Goal: Task Accomplishment & Management: Use online tool/utility

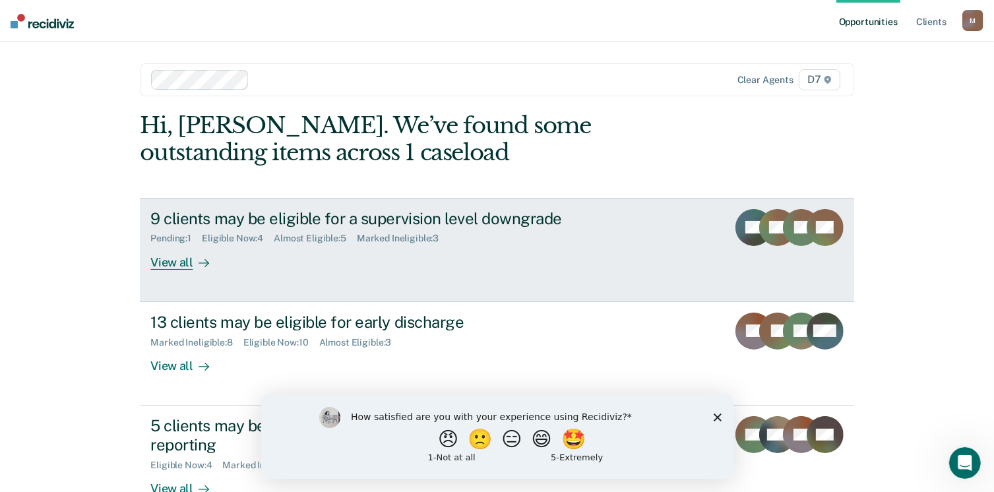
click at [158, 260] on div "View all" at bounding box center [187, 257] width 74 height 26
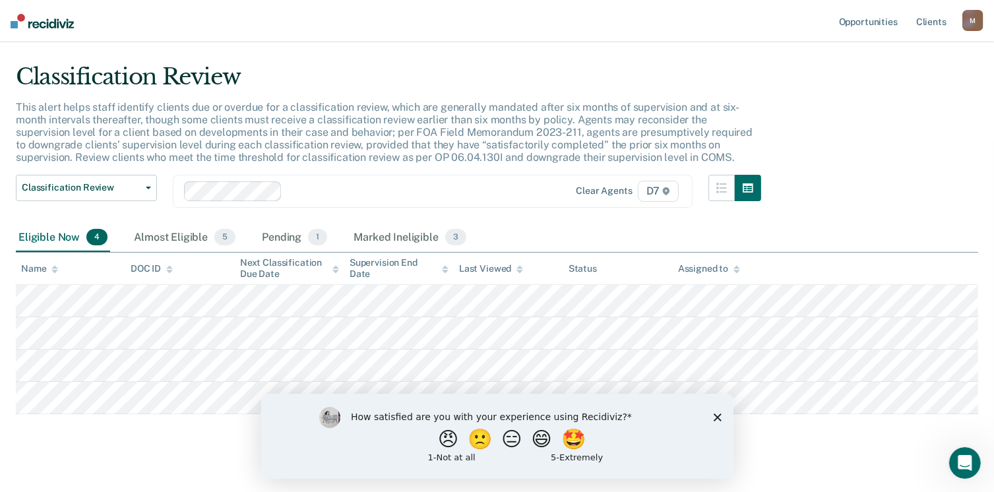
scroll to position [43, 0]
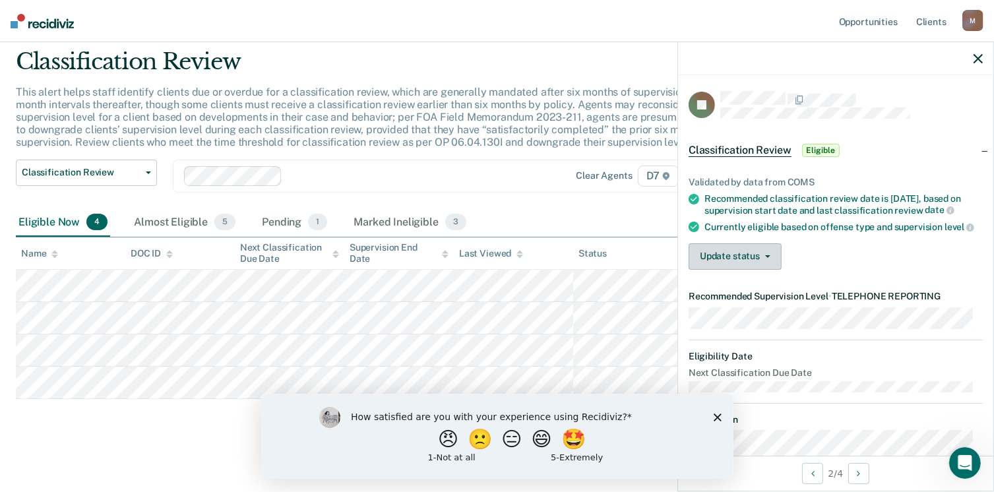
click at [735, 265] on button "Update status" at bounding box center [734, 256] width 93 height 26
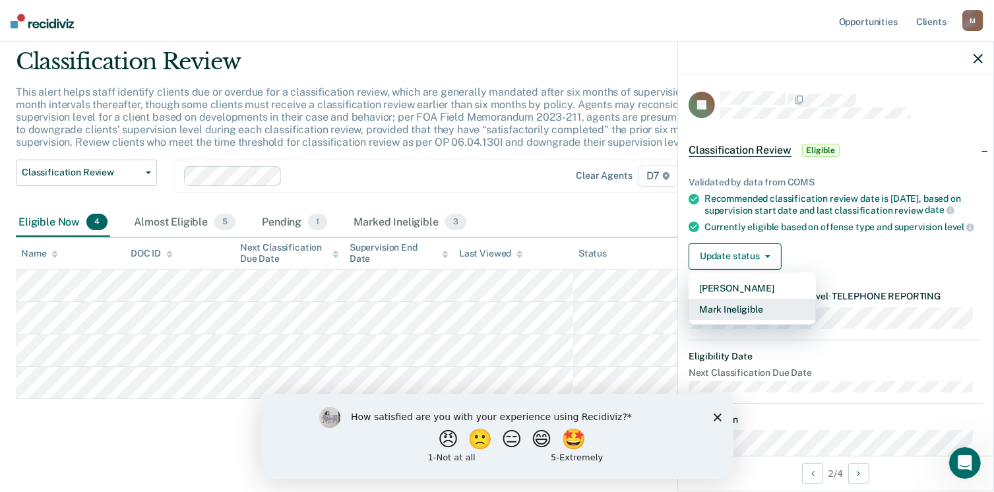
click at [749, 320] on button "Mark Ineligible" at bounding box center [751, 309] width 127 height 21
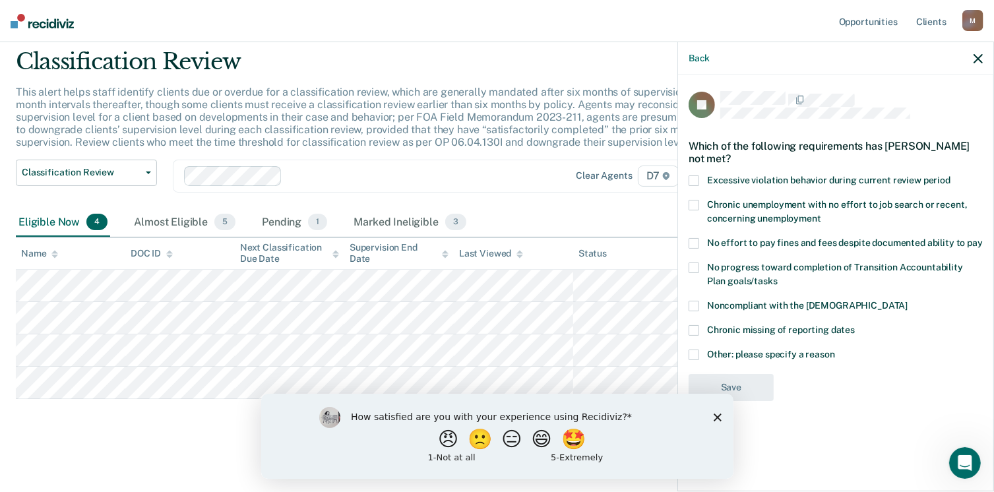
click at [692, 301] on span at bounding box center [693, 306] width 11 height 11
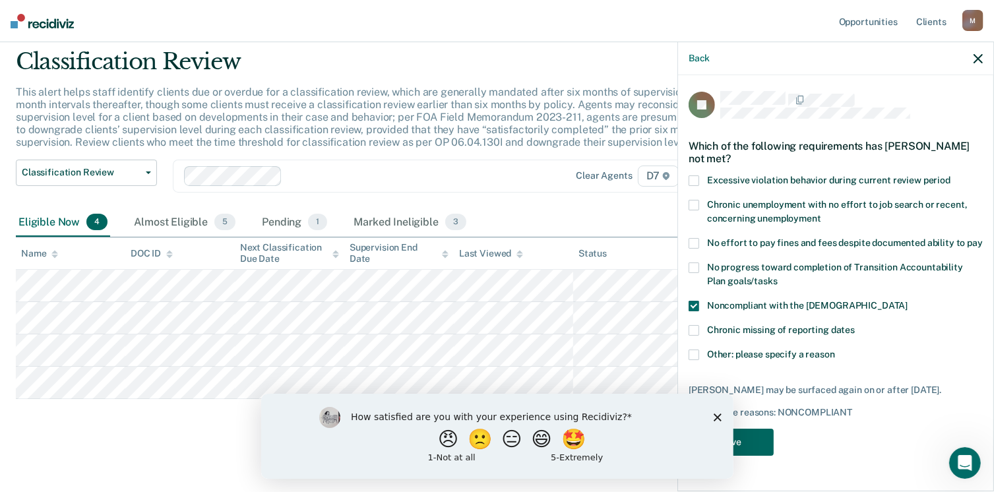
click at [757, 437] on button "Save" at bounding box center [730, 442] width 85 height 27
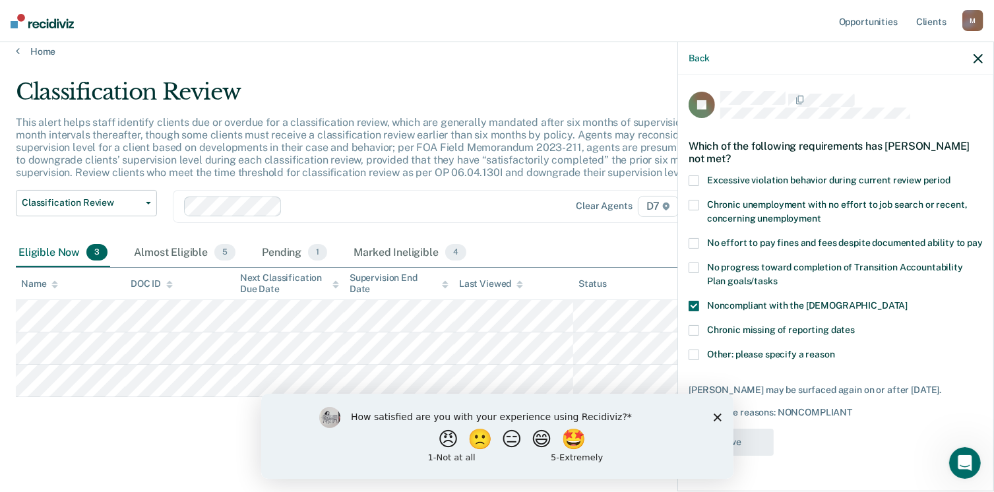
scroll to position [11, 0]
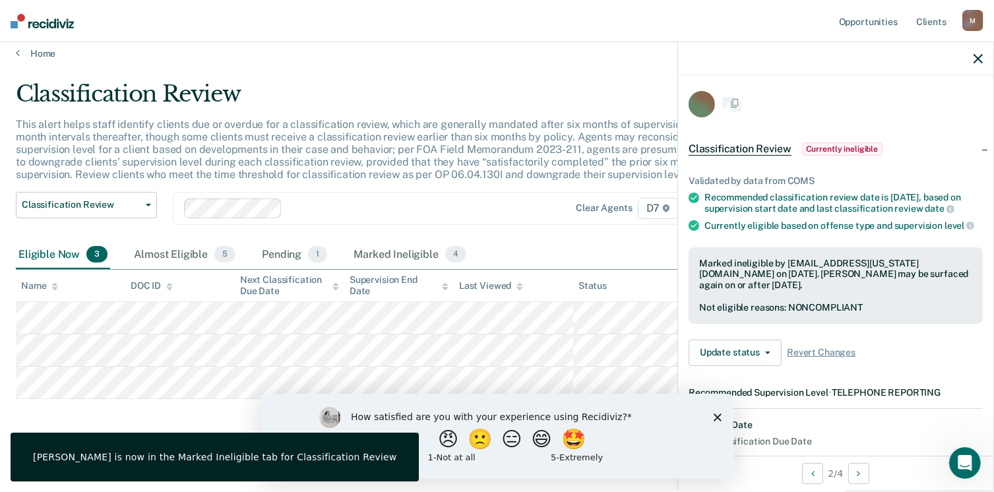
click at [715, 413] on icon "Close survey" at bounding box center [717, 417] width 8 height 8
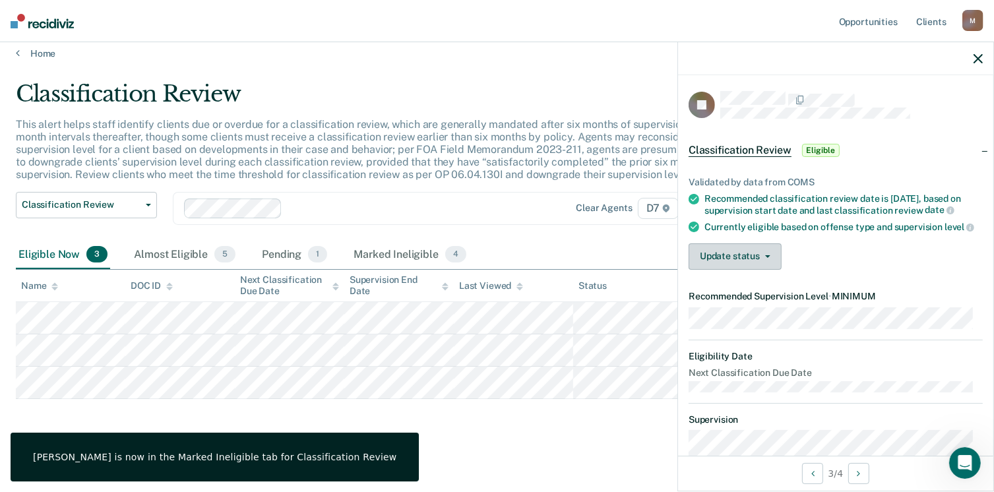
click at [746, 270] on button "Update status" at bounding box center [734, 256] width 93 height 26
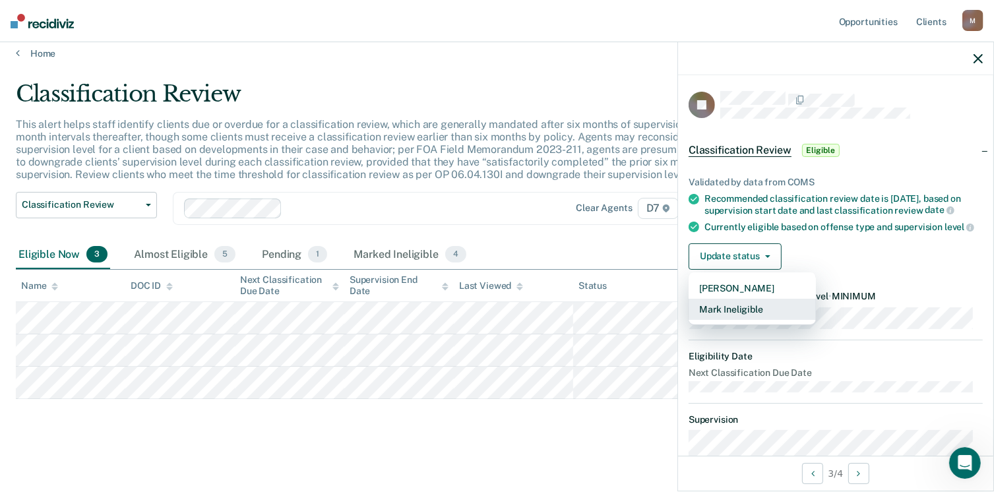
click at [758, 320] on button "Mark Ineligible" at bounding box center [751, 309] width 127 height 21
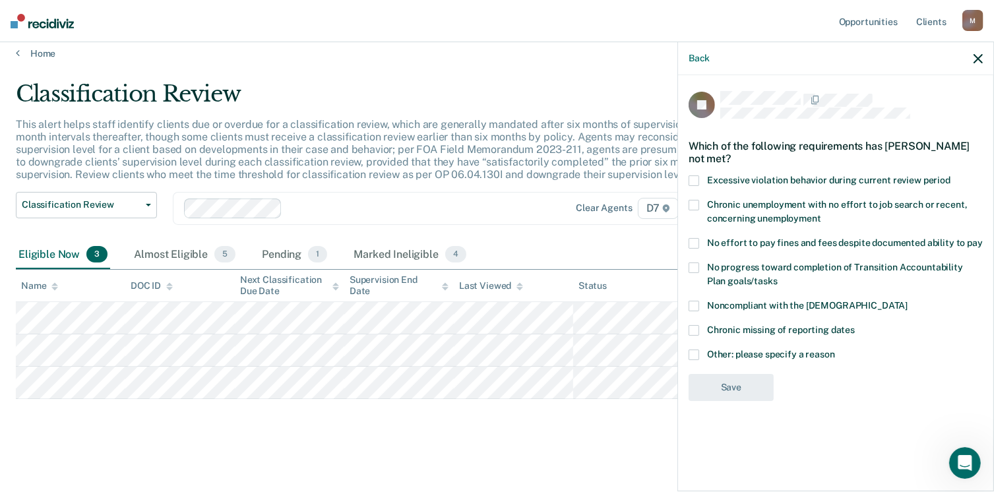
click at [695, 238] on span at bounding box center [693, 243] width 11 height 11
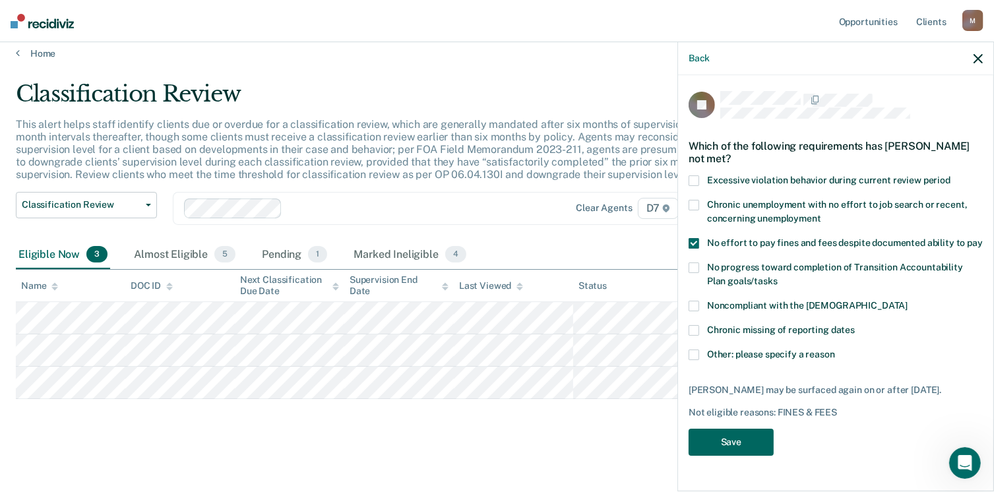
click at [729, 431] on button "Save" at bounding box center [730, 442] width 85 height 27
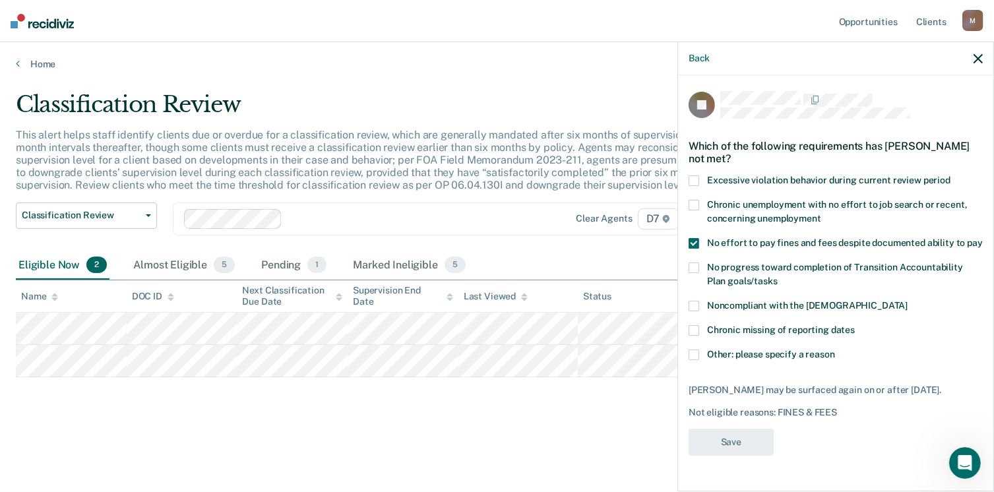
scroll to position [0, 0]
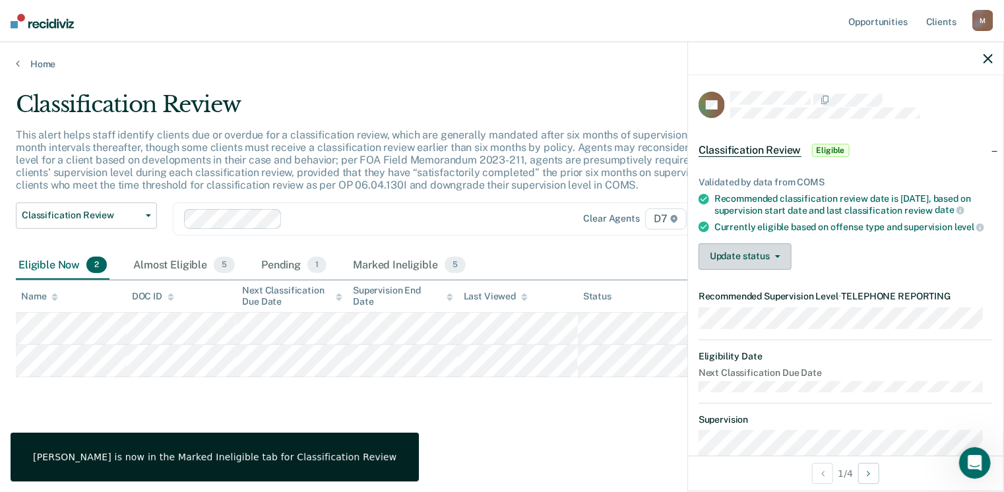
click at [751, 267] on button "Update status" at bounding box center [744, 256] width 93 height 26
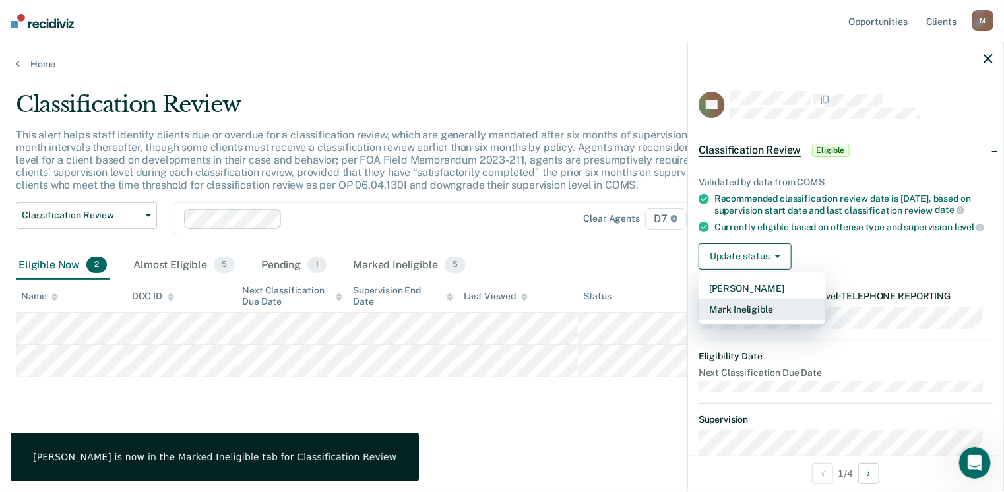
click at [756, 317] on button "Mark Ineligible" at bounding box center [761, 309] width 127 height 21
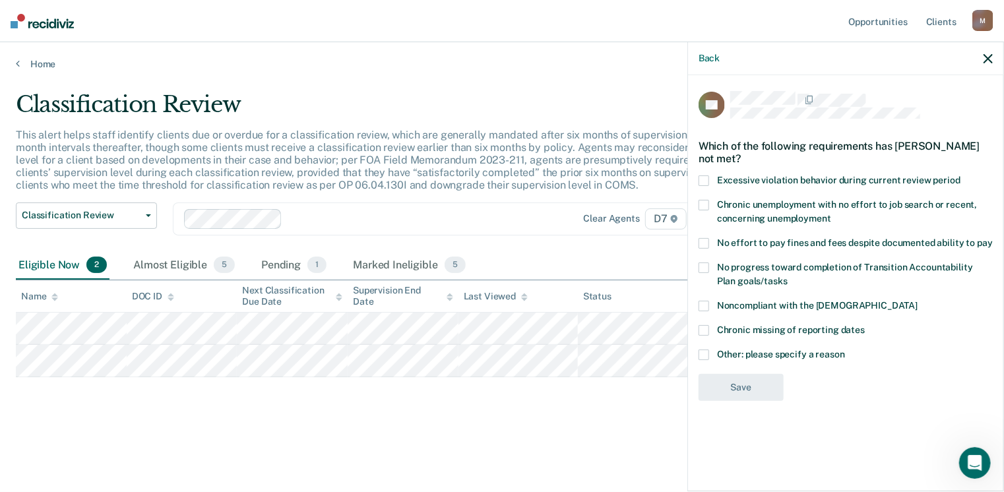
click at [704, 301] on span at bounding box center [703, 306] width 11 height 11
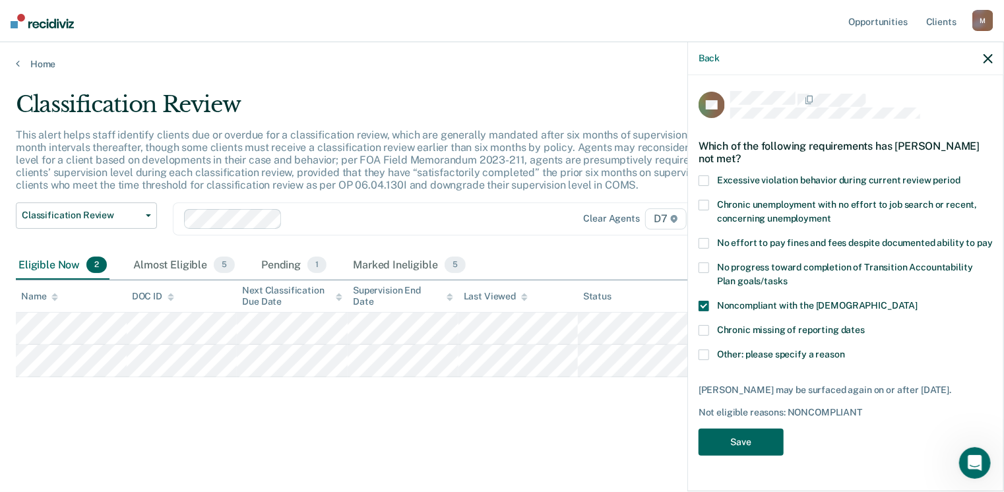
click at [729, 441] on button "Save" at bounding box center [740, 442] width 85 height 27
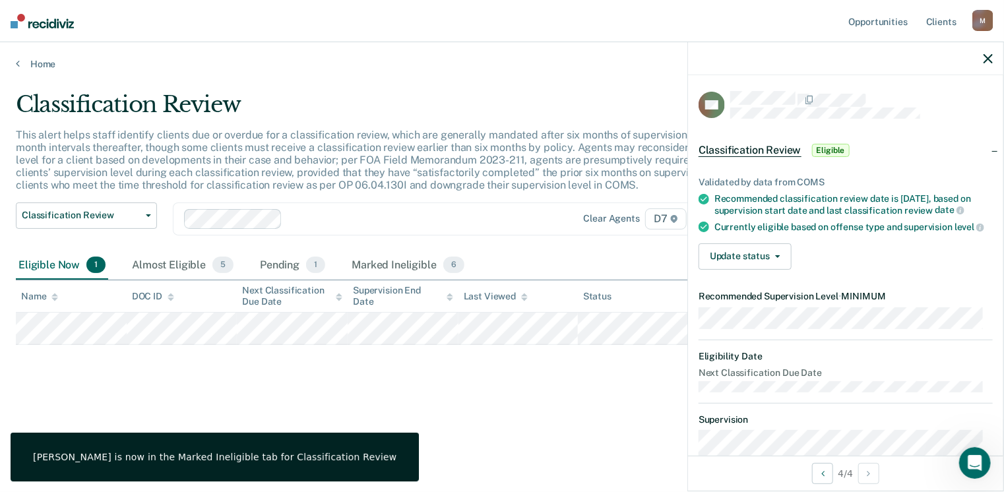
click at [19, 55] on div "Home" at bounding box center [502, 56] width 1004 height 28
click at [18, 70] on main "Classification Review This alert helps staff identify clients due or overdue fo…" at bounding box center [502, 279] width 1004 height 418
click at [18, 64] on icon at bounding box center [18, 63] width 4 height 11
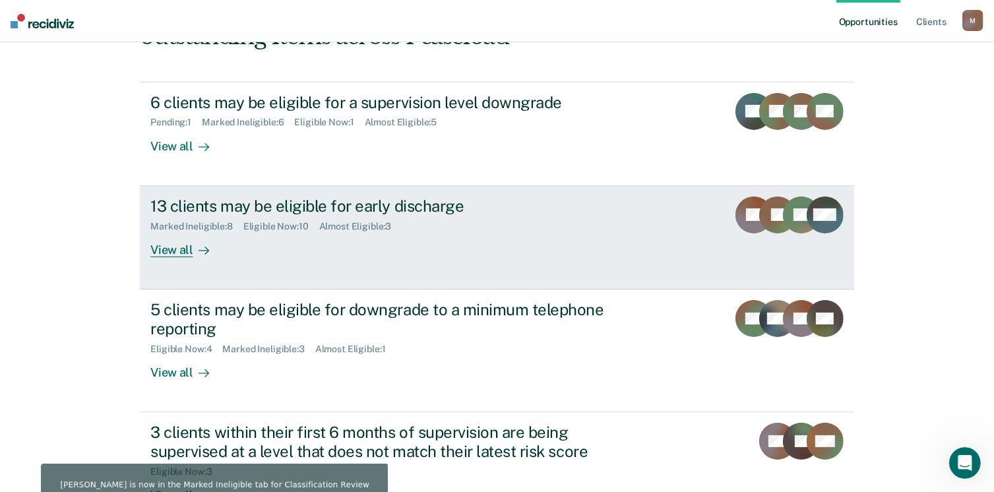
scroll to position [132, 0]
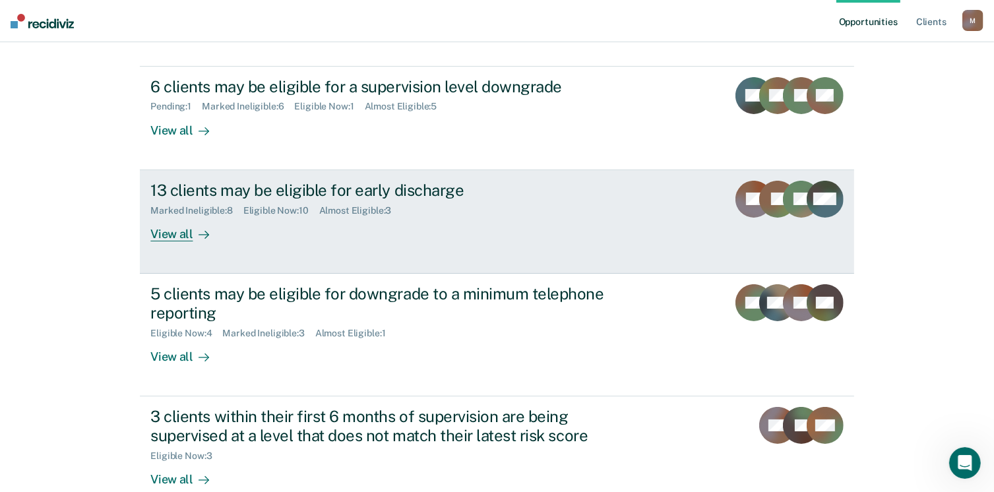
click at [164, 235] on div "View all" at bounding box center [187, 229] width 74 height 26
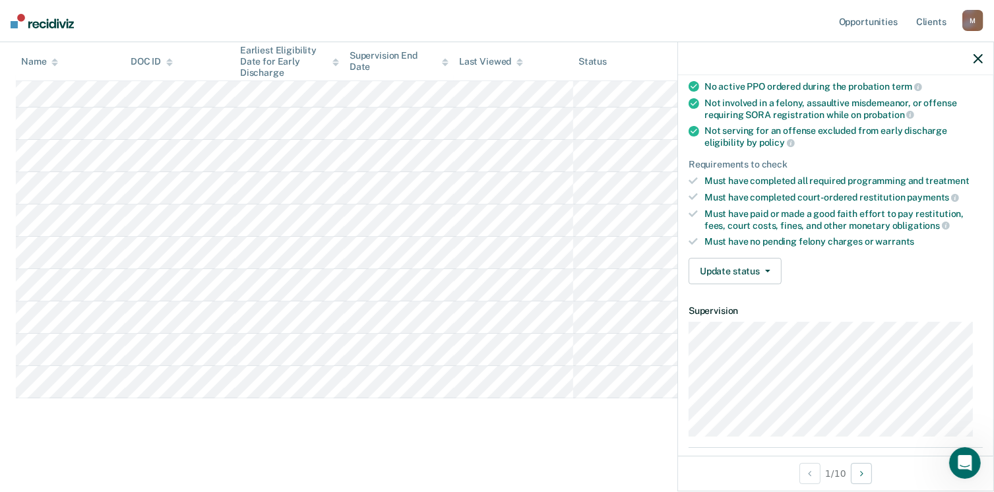
scroll to position [132, 0]
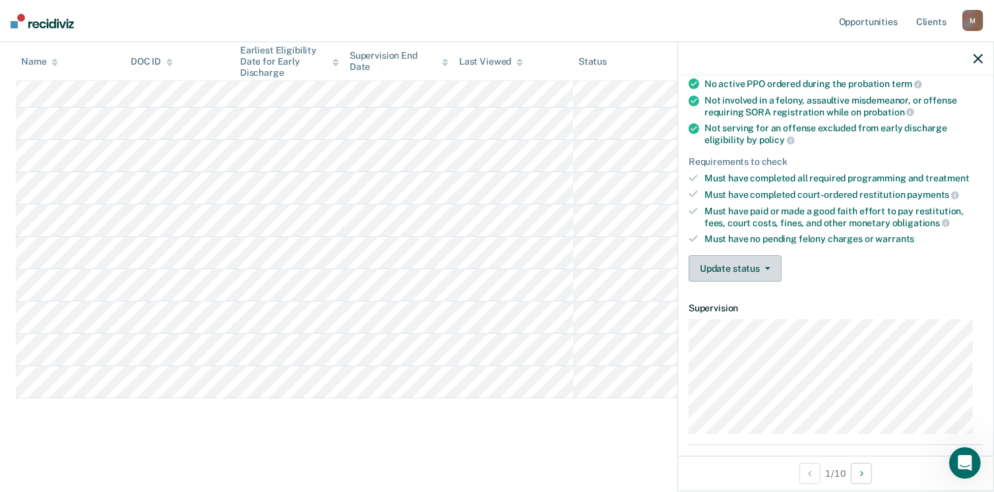
click at [734, 268] on button "Update status" at bounding box center [734, 268] width 93 height 26
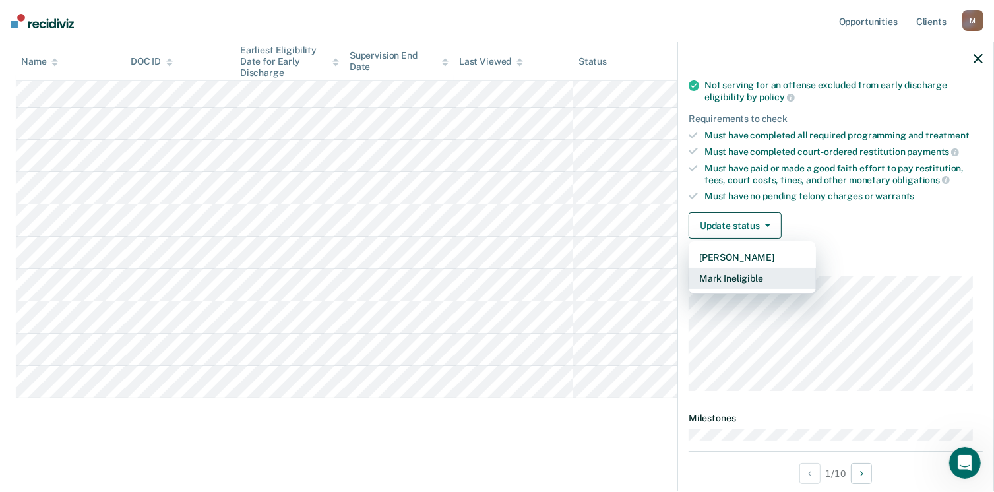
scroll to position [243, 0]
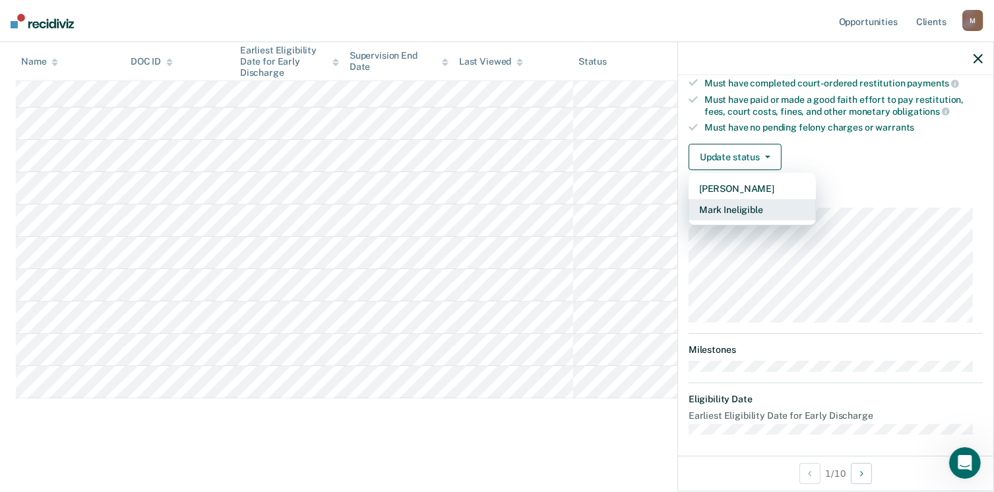
click at [734, 210] on button "Mark Ineligible" at bounding box center [751, 209] width 127 height 21
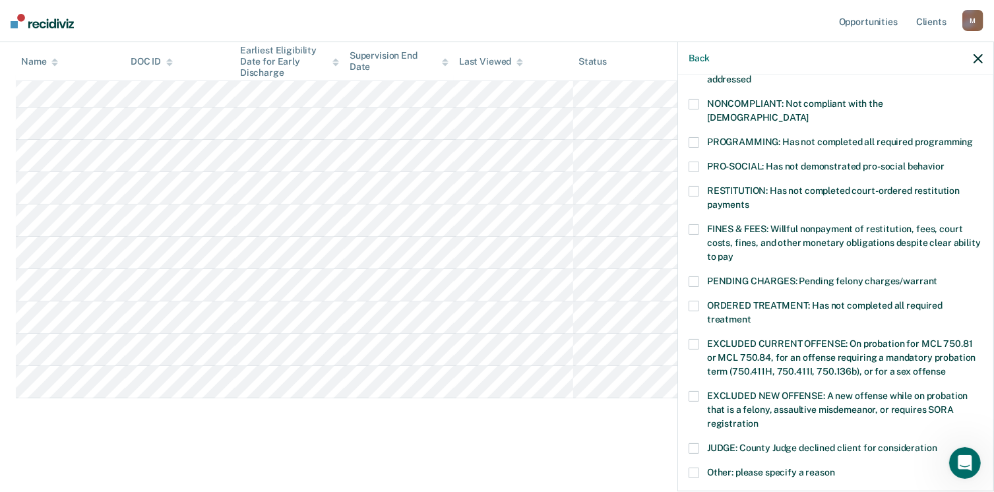
click at [694, 301] on span at bounding box center [693, 306] width 11 height 11
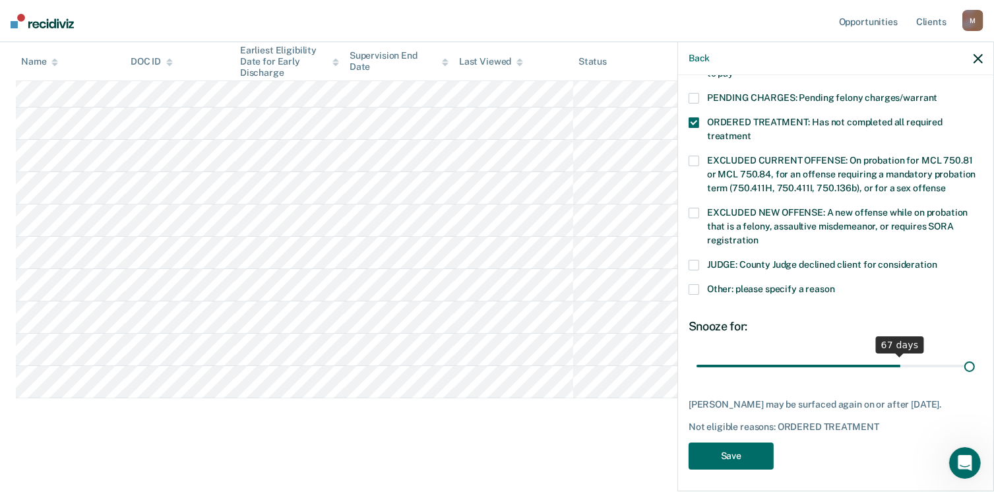
drag, startPoint x: 786, startPoint y: 352, endPoint x: 1042, endPoint y: 353, distance: 255.9
type input "90"
click at [975, 355] on input "range" at bounding box center [835, 366] width 278 height 23
click at [720, 447] on button "Save" at bounding box center [730, 455] width 85 height 27
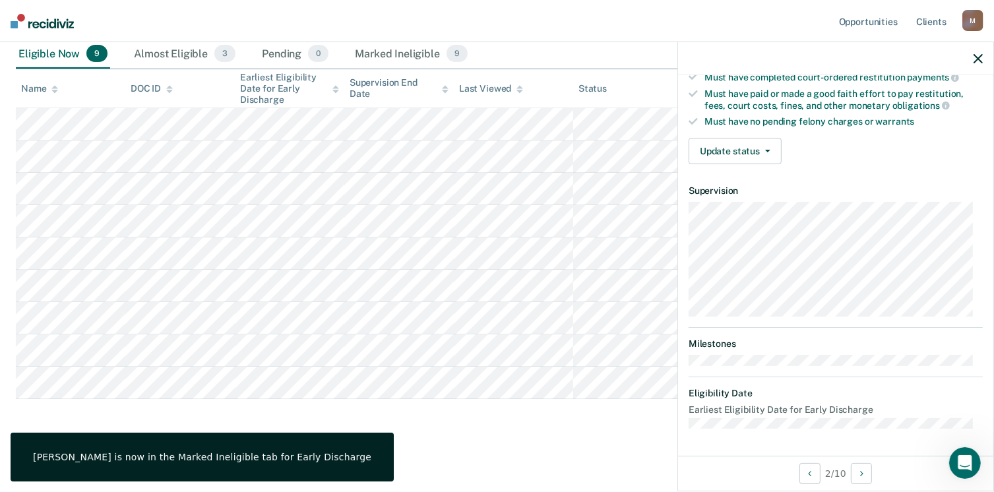
scroll to position [243, 0]
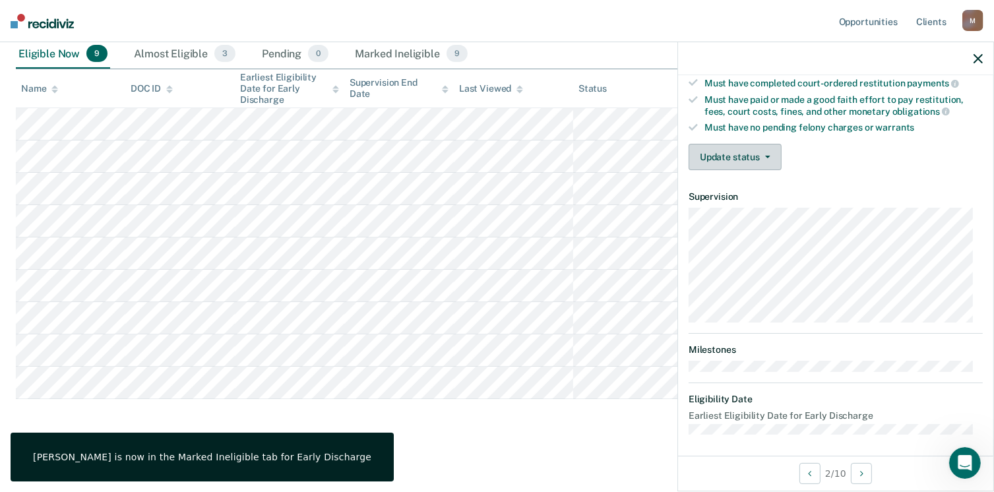
click at [760, 156] on span "button" at bounding box center [765, 157] width 11 height 3
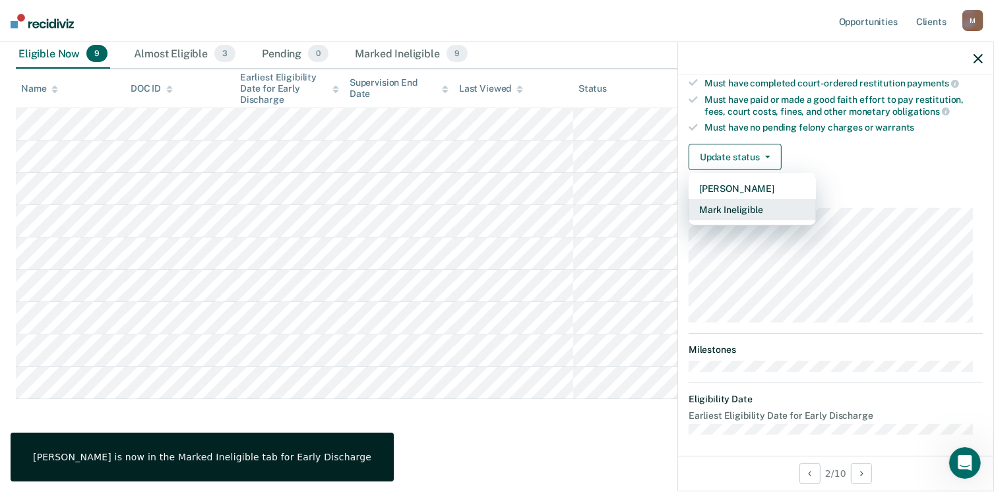
click at [762, 202] on button "Mark Ineligible" at bounding box center [751, 209] width 127 height 21
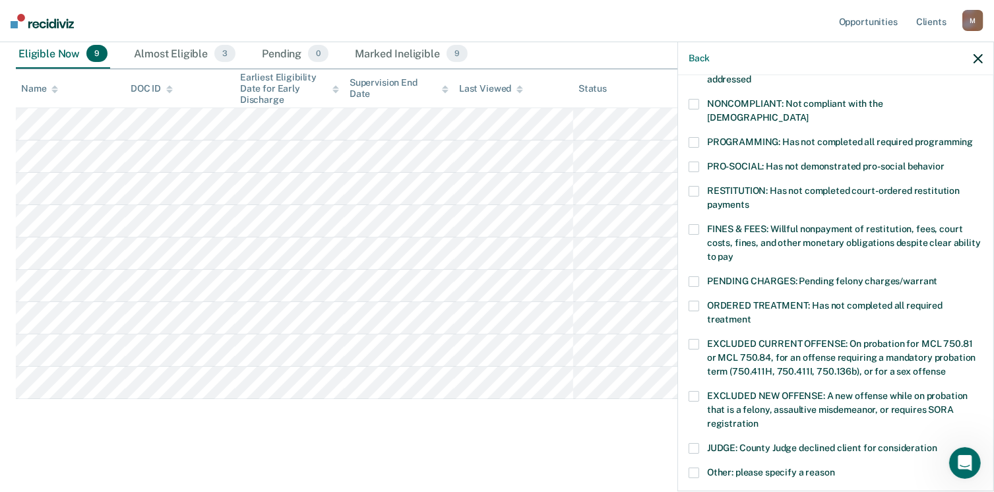
click at [694, 224] on span at bounding box center [693, 229] width 11 height 11
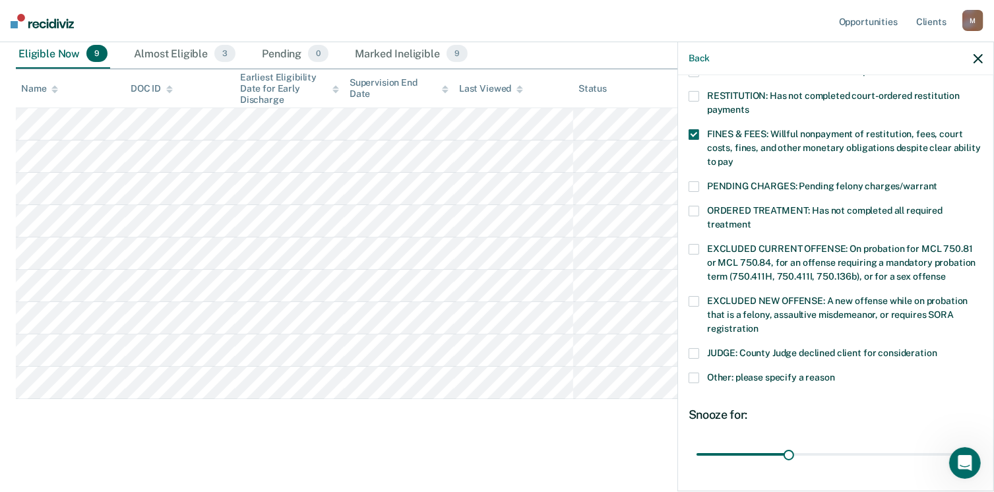
scroll to position [415, 0]
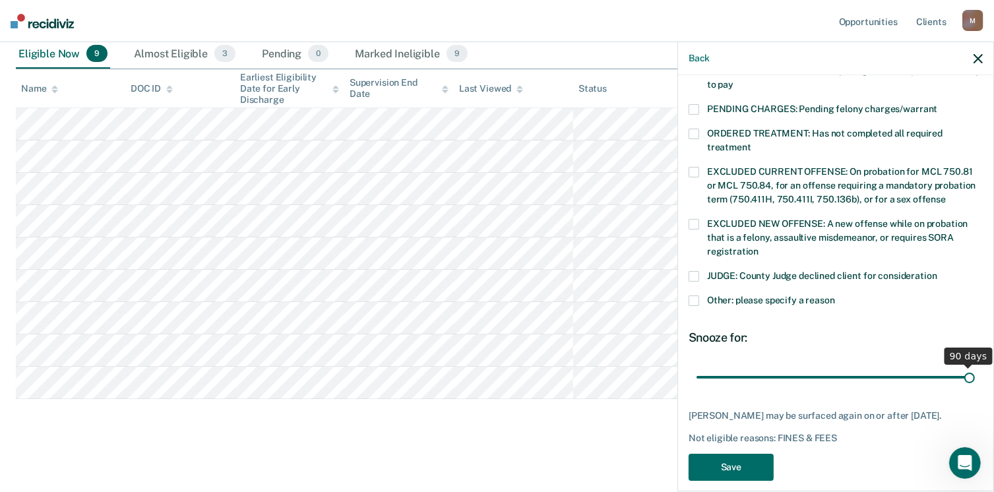
drag, startPoint x: 781, startPoint y: 361, endPoint x: 983, endPoint y: 362, distance: 201.8
type input "90"
click at [975, 366] on input "range" at bounding box center [835, 377] width 278 height 23
click at [754, 454] on button "Save" at bounding box center [730, 467] width 85 height 27
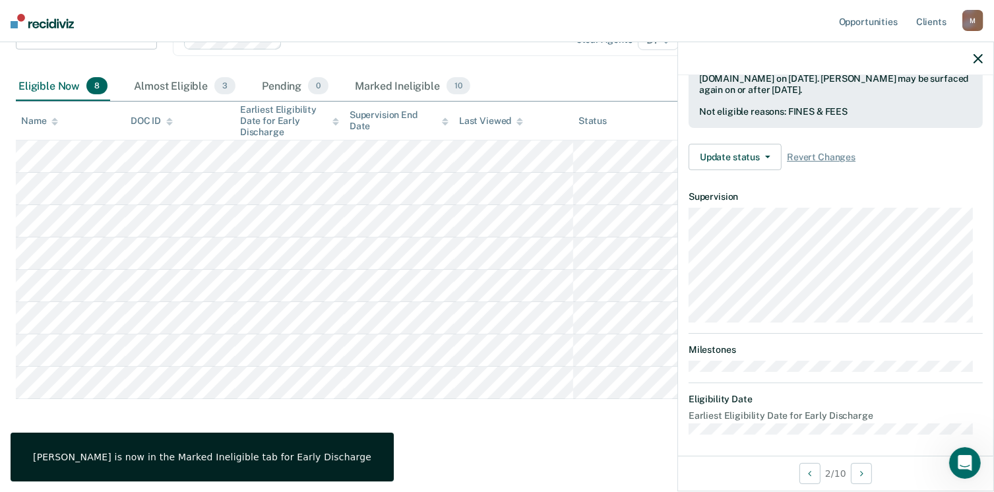
scroll to position [243, 0]
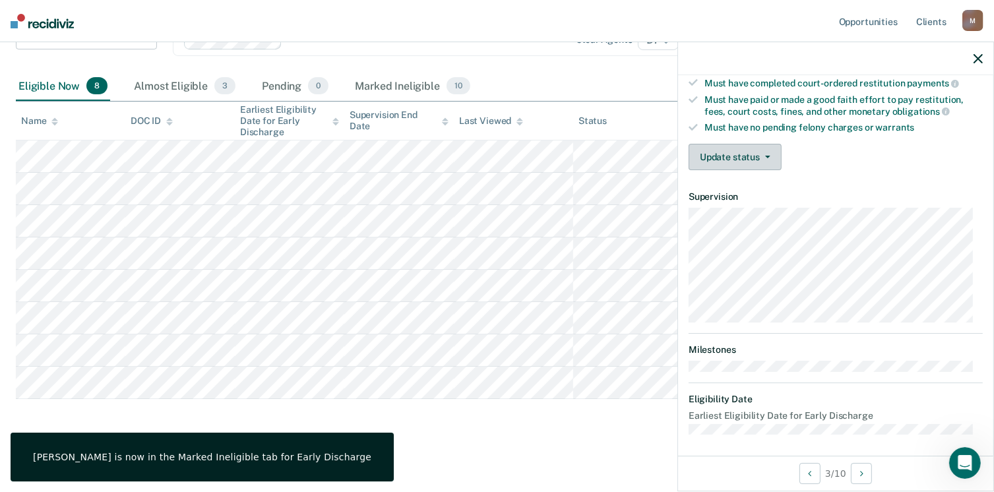
click at [750, 151] on button "Update status" at bounding box center [734, 157] width 93 height 26
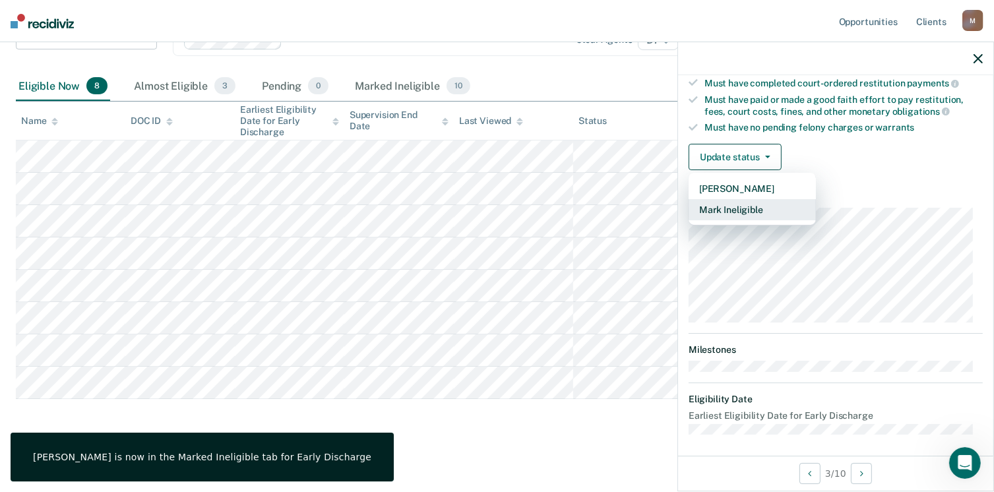
click at [758, 207] on button "Mark Ineligible" at bounding box center [751, 209] width 127 height 21
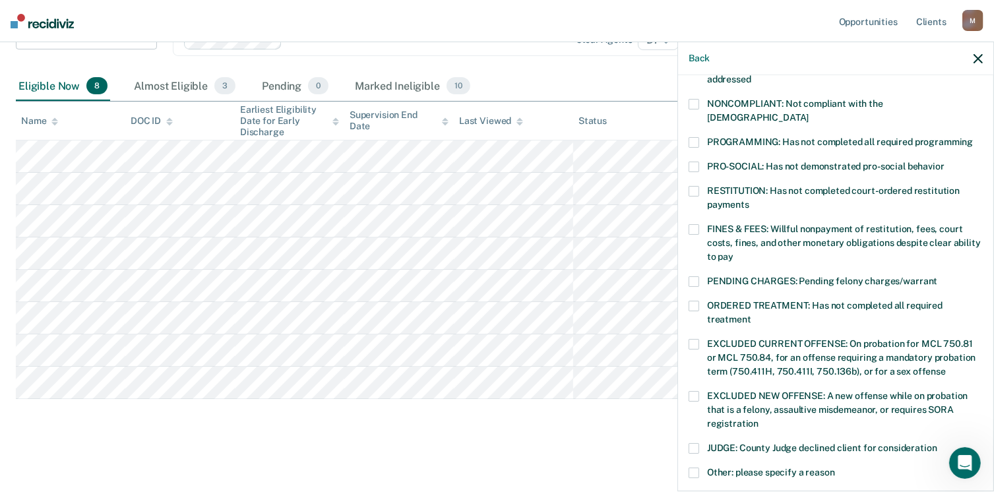
click at [688, 224] on span at bounding box center [693, 229] width 11 height 11
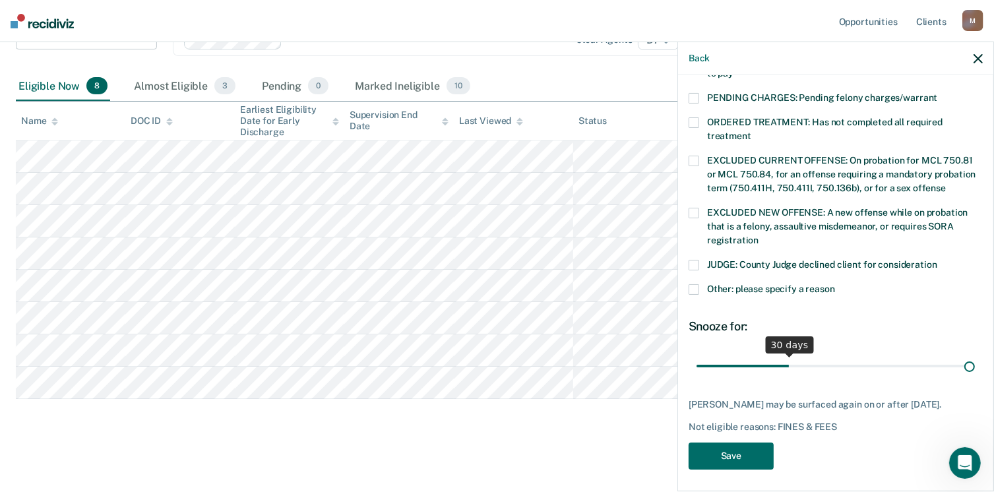
scroll to position [415, 0]
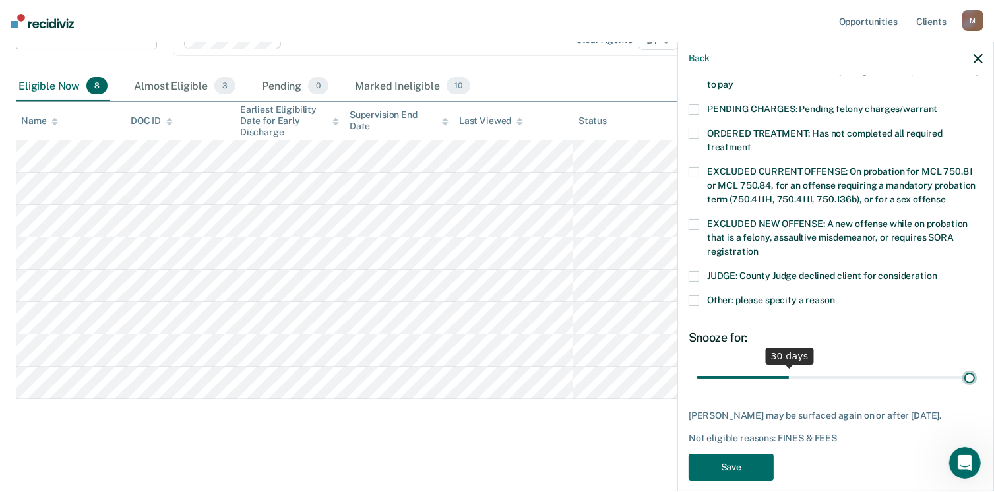
drag, startPoint x: 787, startPoint y: 353, endPoint x: 1016, endPoint y: 353, distance: 228.8
type input "90"
click at [975, 366] on input "range" at bounding box center [835, 377] width 278 height 23
click at [715, 454] on button "Save" at bounding box center [730, 467] width 85 height 27
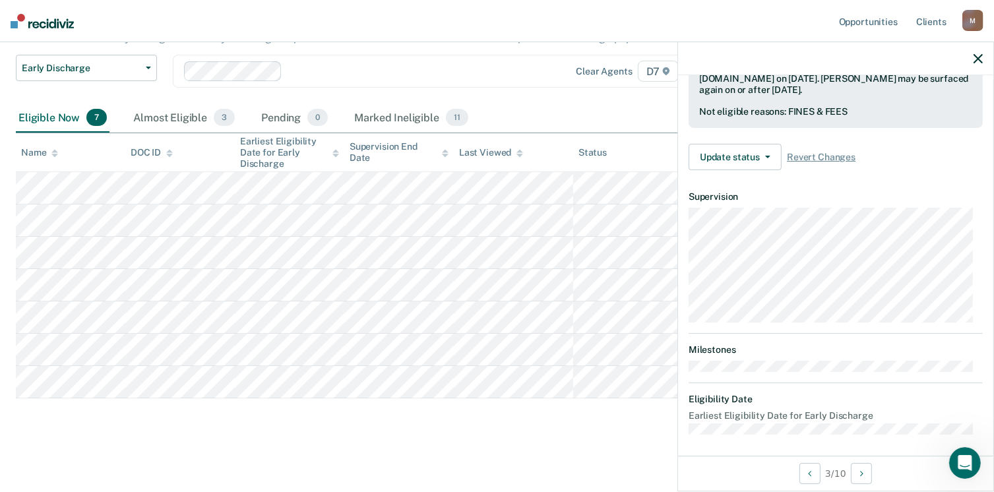
scroll to position [243, 0]
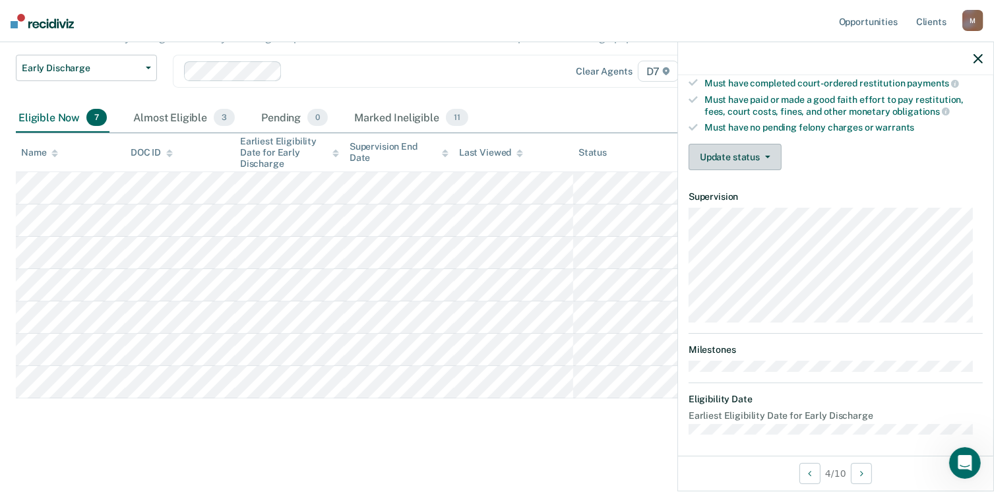
click at [720, 160] on button "Update status" at bounding box center [734, 157] width 93 height 26
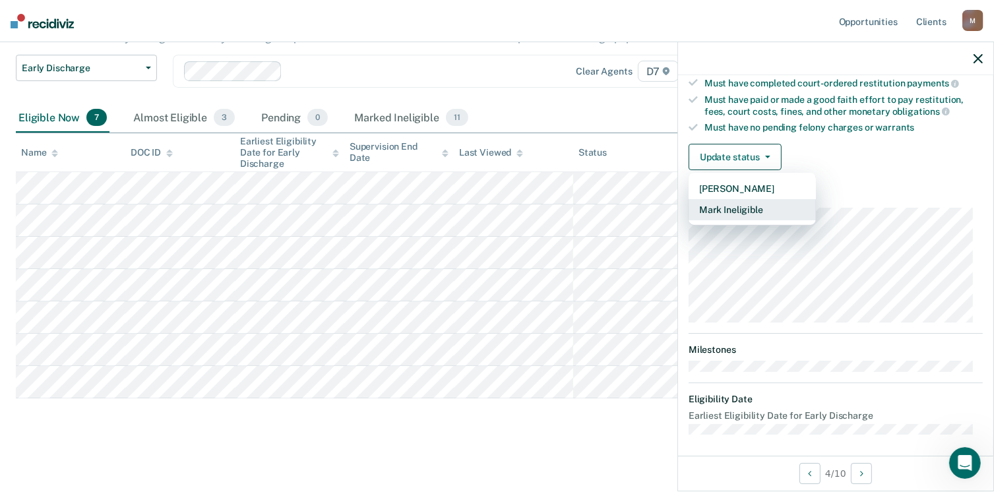
click at [736, 203] on button "Mark Ineligible" at bounding box center [751, 209] width 127 height 21
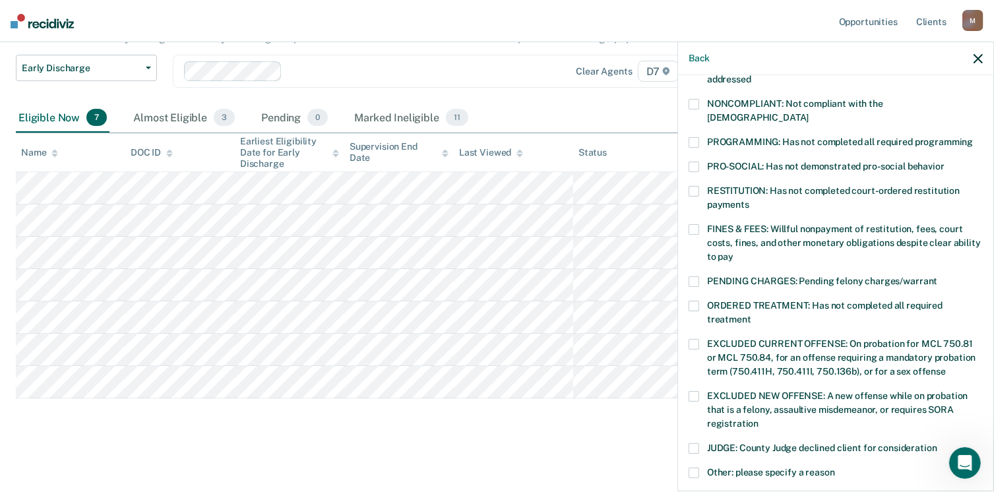
click at [696, 186] on span at bounding box center [693, 191] width 11 height 11
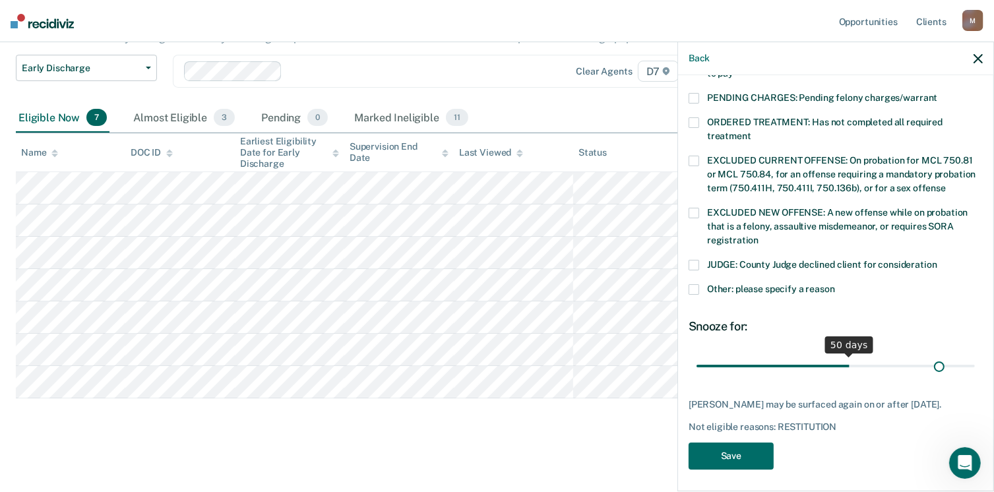
scroll to position [415, 0]
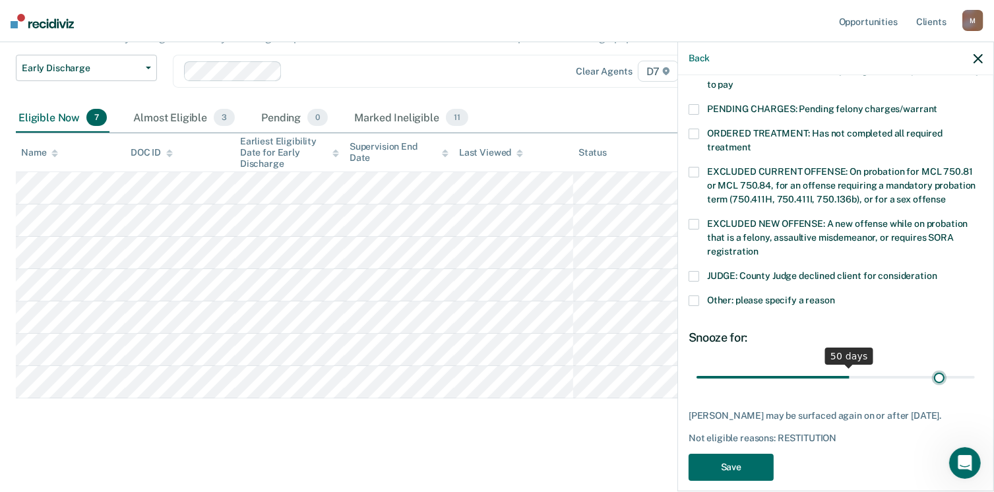
drag, startPoint x: 784, startPoint y: 351, endPoint x: 929, endPoint y: 350, distance: 145.1
type input "80"
click at [929, 366] on input "range" at bounding box center [835, 377] width 278 height 23
click at [744, 454] on button "Save" at bounding box center [730, 467] width 85 height 27
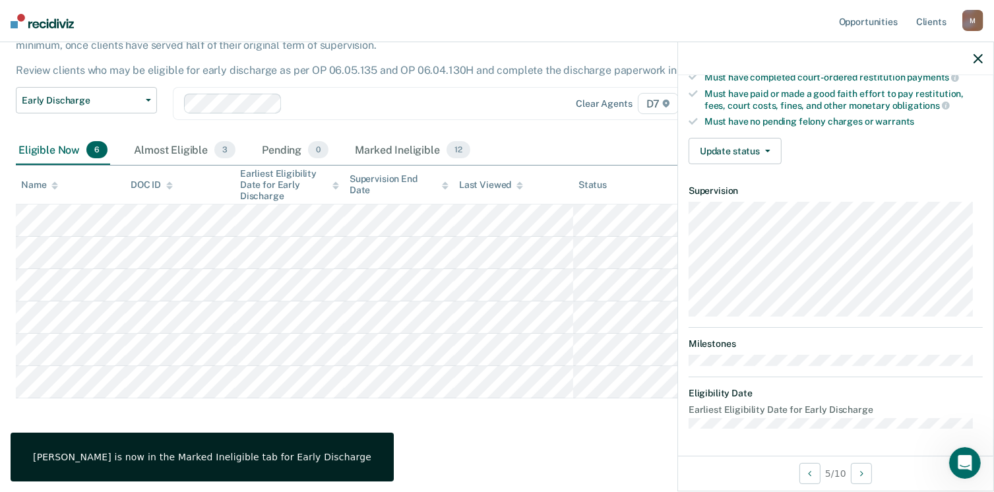
scroll to position [243, 0]
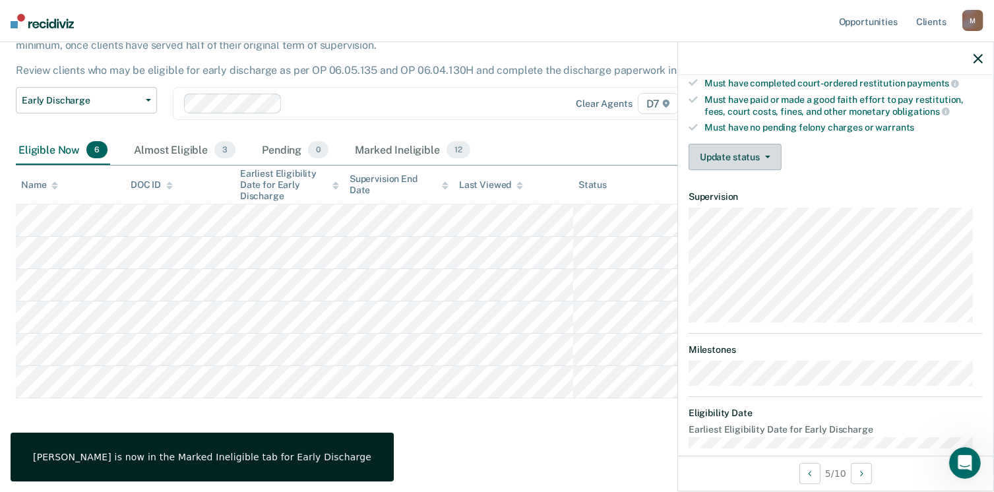
click at [728, 154] on button "Update status" at bounding box center [734, 157] width 93 height 26
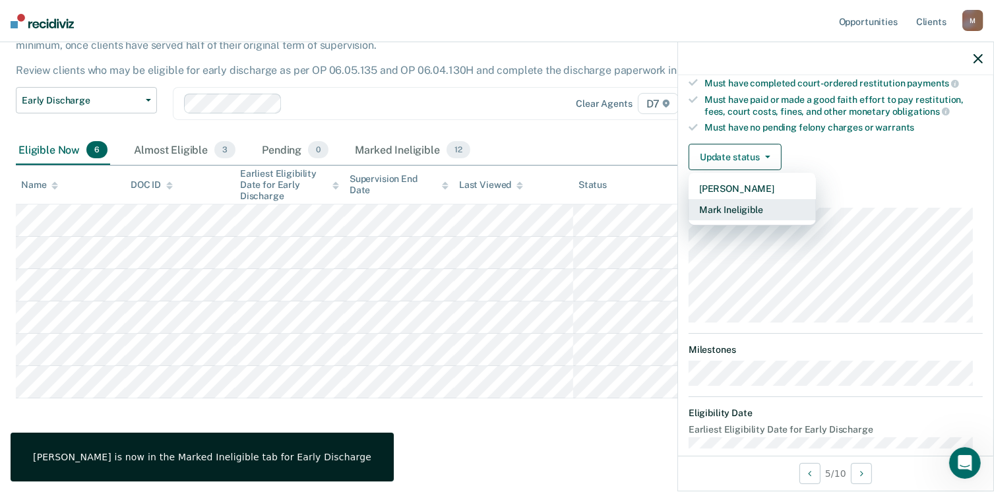
click at [737, 203] on button "Mark Ineligible" at bounding box center [751, 209] width 127 height 21
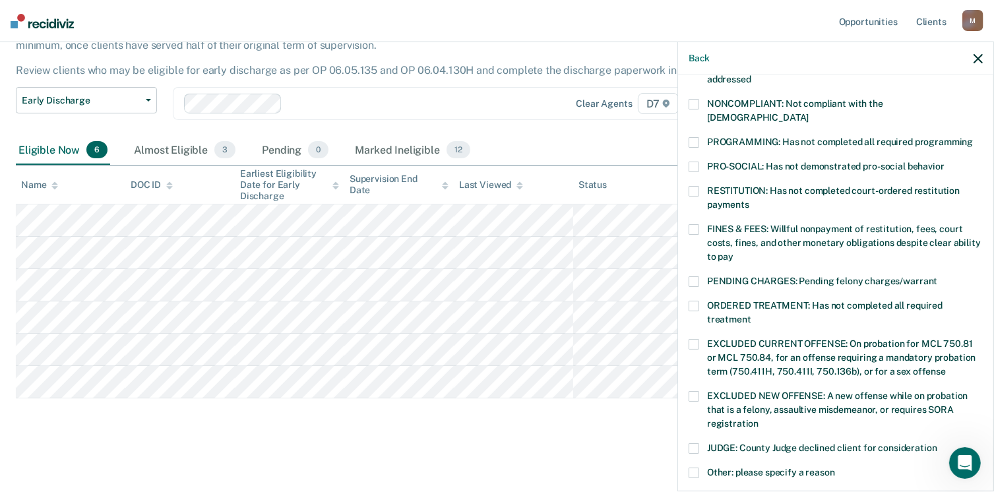
click at [687, 434] on div "MG Which of the following requirements has [PERSON_NAME] not met? [MEDICAL_DATA…" at bounding box center [835, 281] width 315 height 413
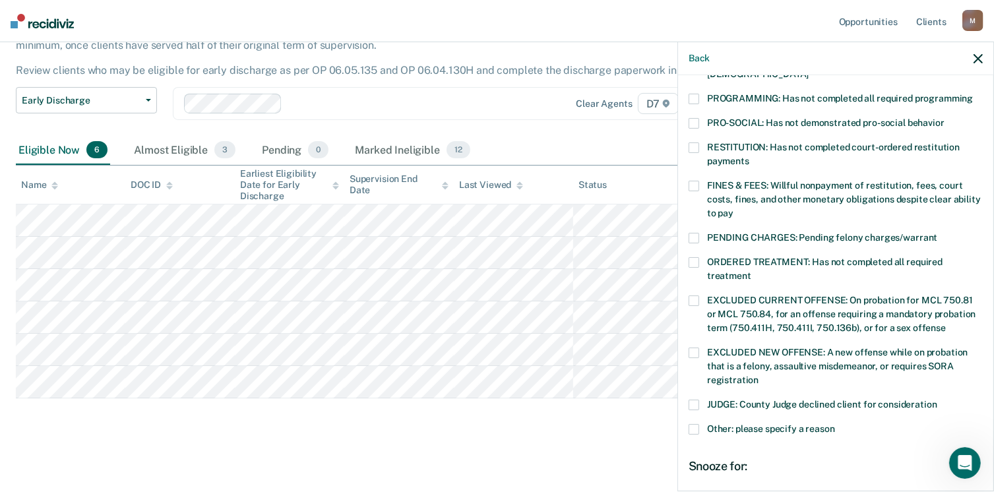
scroll to position [309, 0]
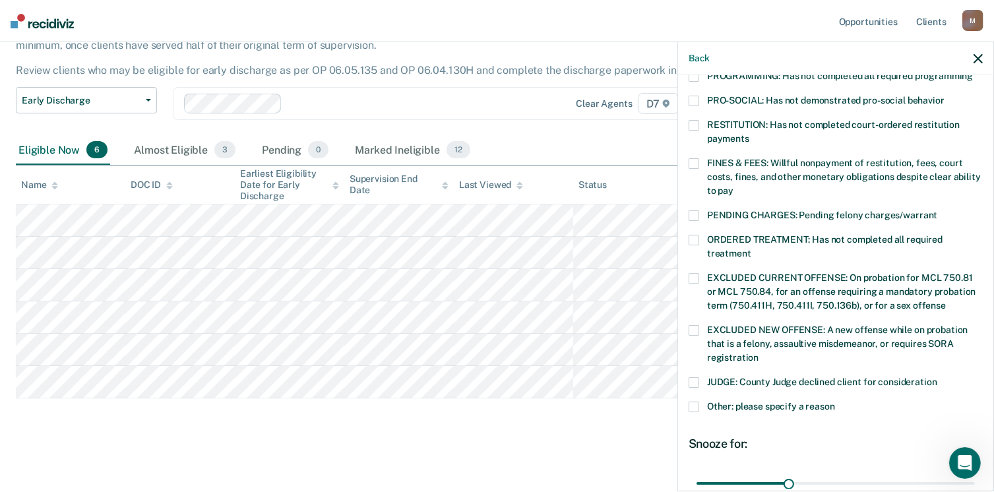
click at [696, 377] on span at bounding box center [693, 382] width 11 height 11
drag, startPoint x: 781, startPoint y: 468, endPoint x: 1007, endPoint y: 460, distance: 225.7
type input "90"
click at [975, 472] on input "range" at bounding box center [835, 483] width 278 height 23
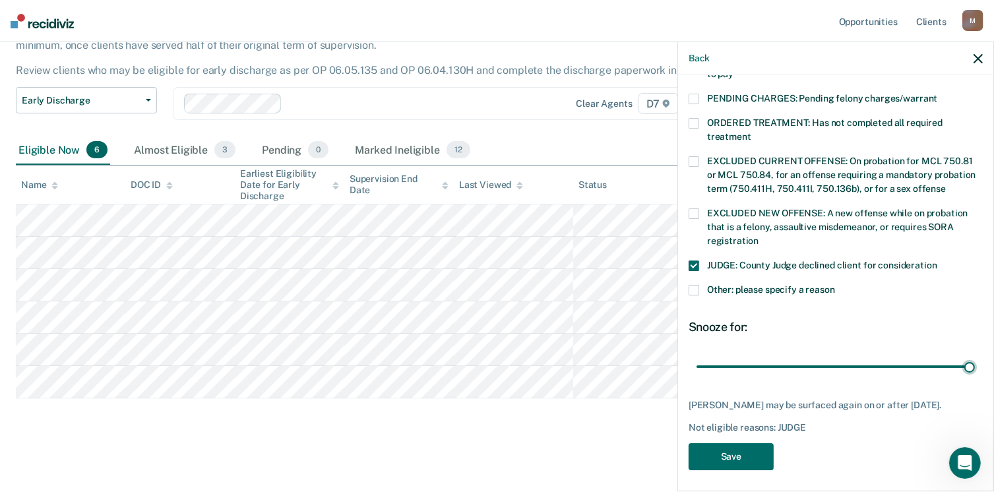
scroll to position [427, 0]
click at [732, 448] on button "Save" at bounding box center [730, 455] width 85 height 27
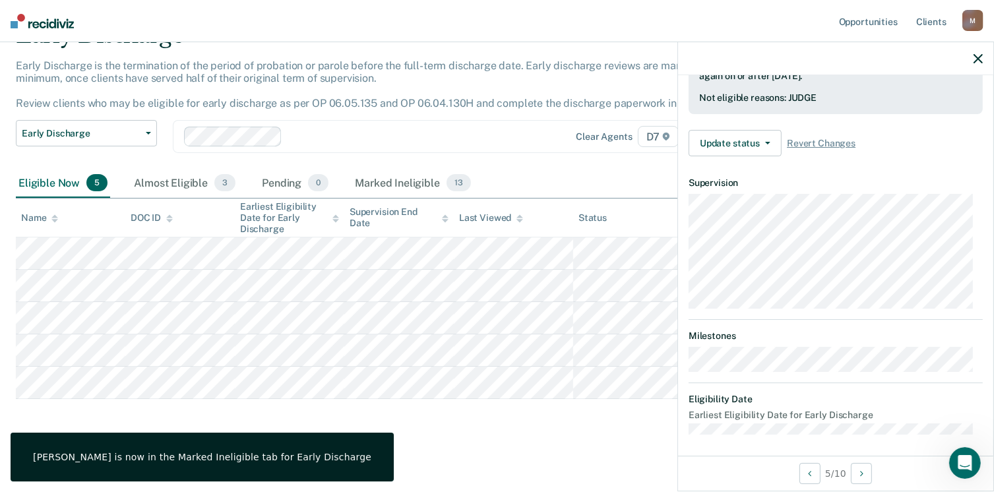
scroll to position [243, 0]
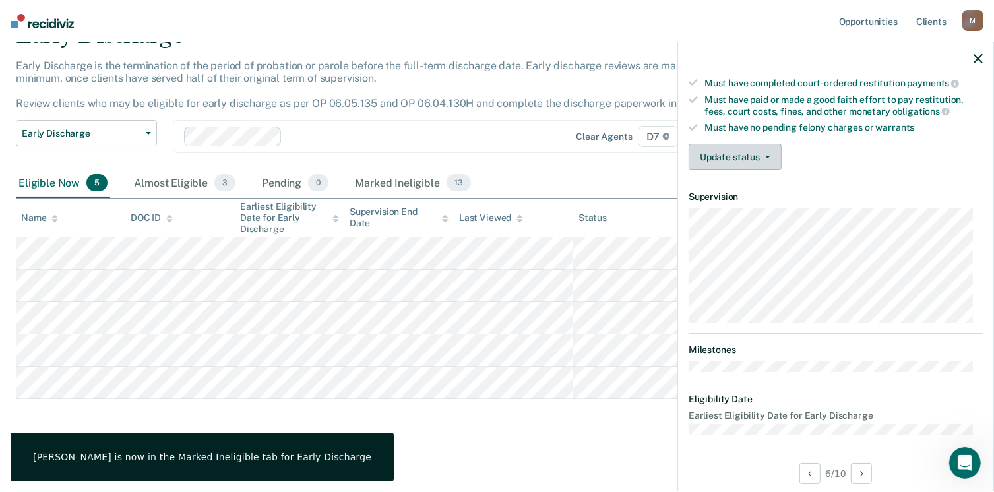
click at [744, 154] on button "Update status" at bounding box center [734, 157] width 93 height 26
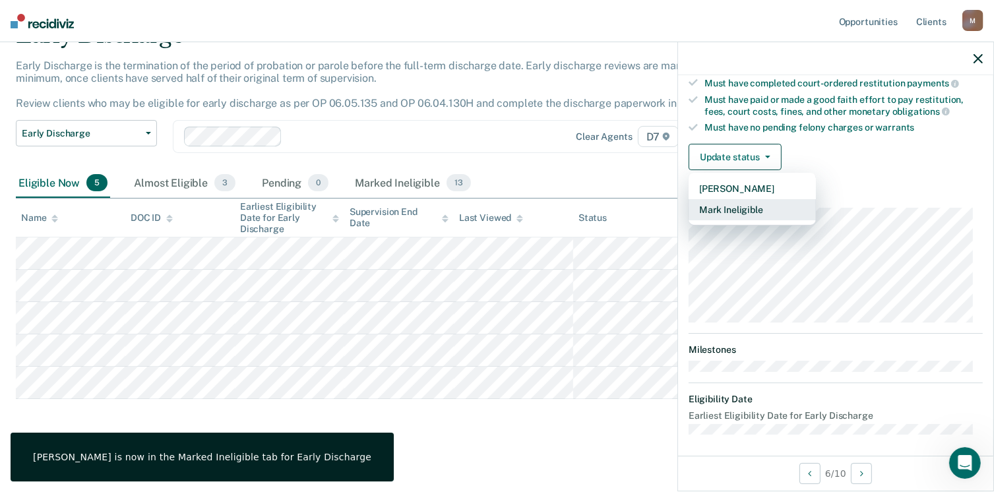
click at [757, 206] on button "Mark Ineligible" at bounding box center [751, 209] width 127 height 21
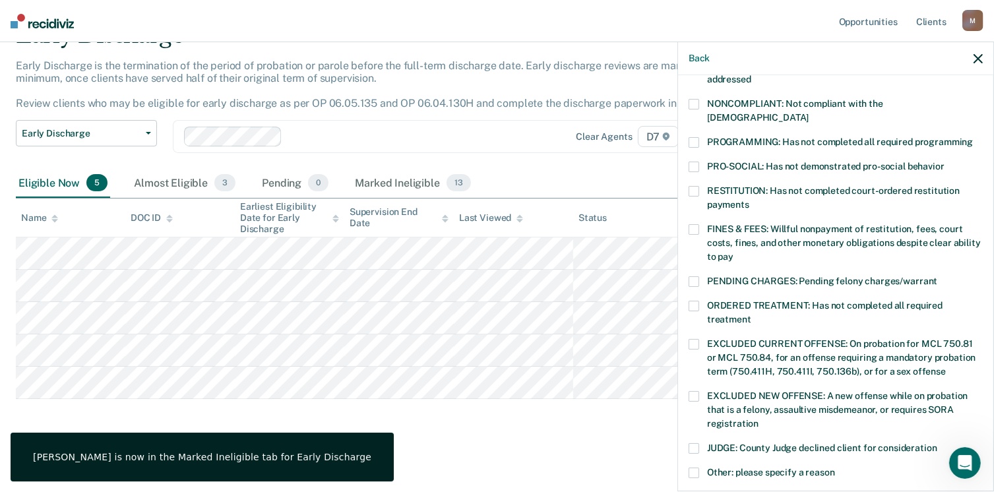
click at [688, 186] on span at bounding box center [693, 191] width 11 height 11
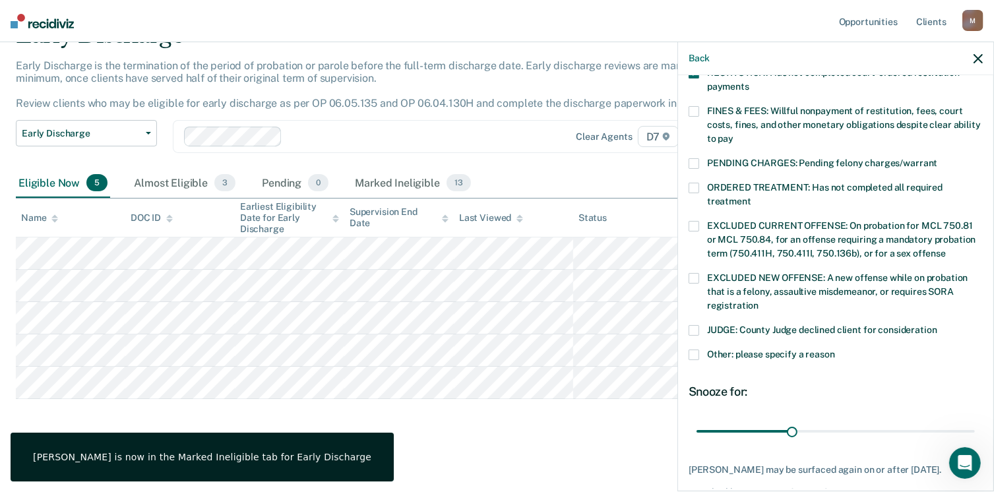
scroll to position [427, 0]
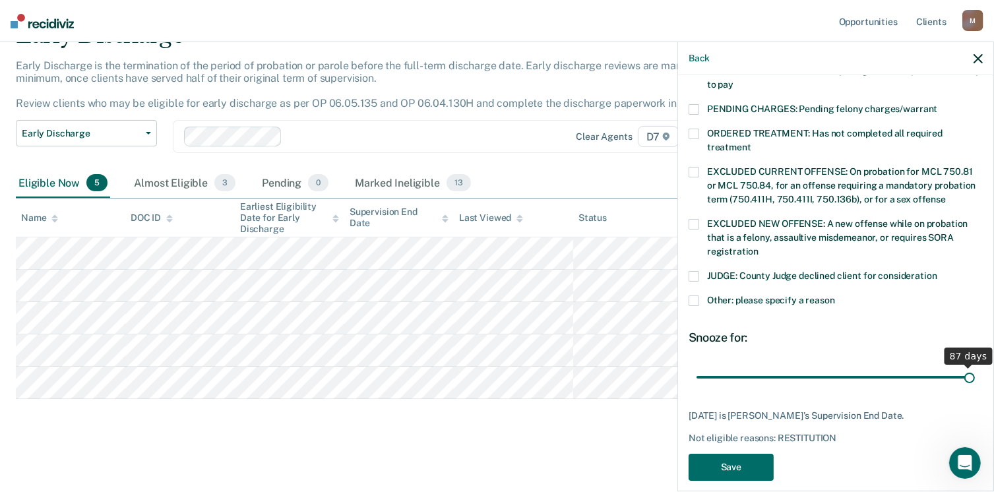
drag, startPoint x: 787, startPoint y: 350, endPoint x: 963, endPoint y: 351, distance: 176.1
type input "87"
click at [963, 366] on input "range" at bounding box center [835, 377] width 278 height 23
click at [729, 454] on button "Save" at bounding box center [730, 467] width 85 height 27
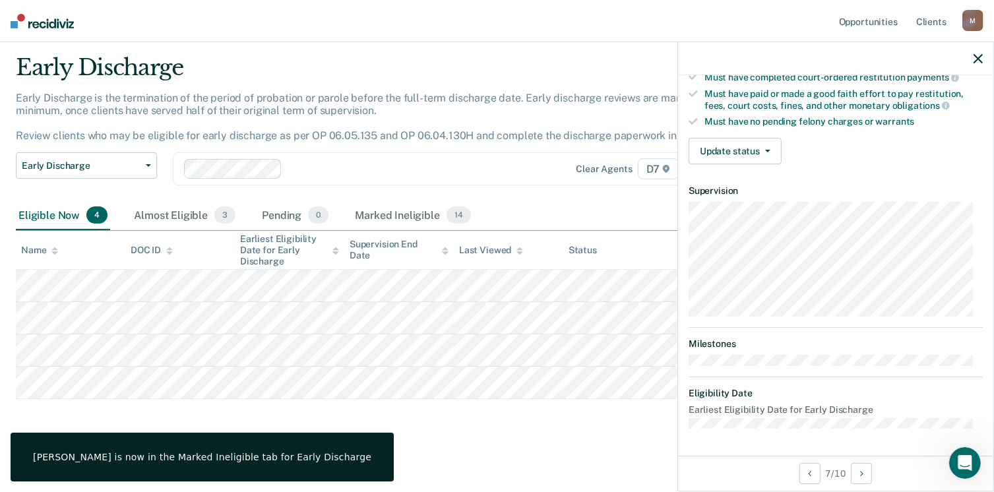
scroll to position [243, 0]
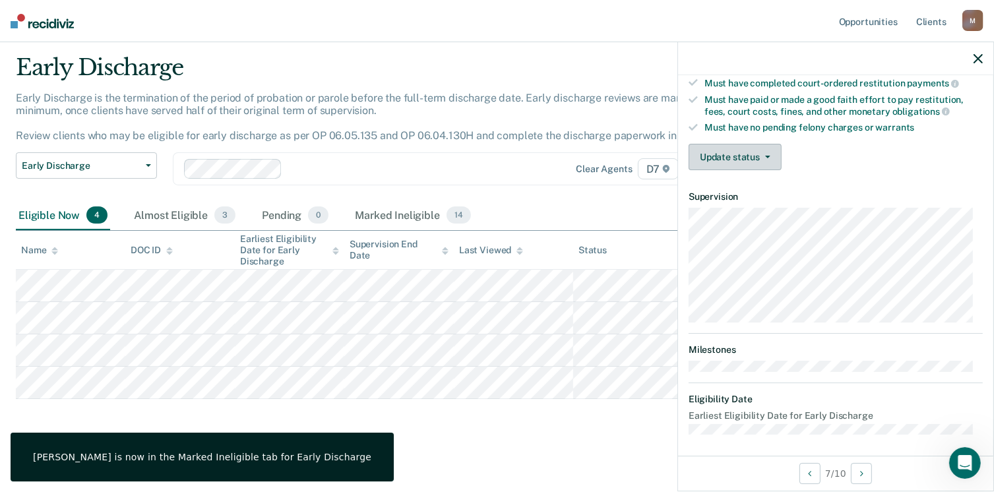
click at [727, 156] on button "Update status" at bounding box center [734, 157] width 93 height 26
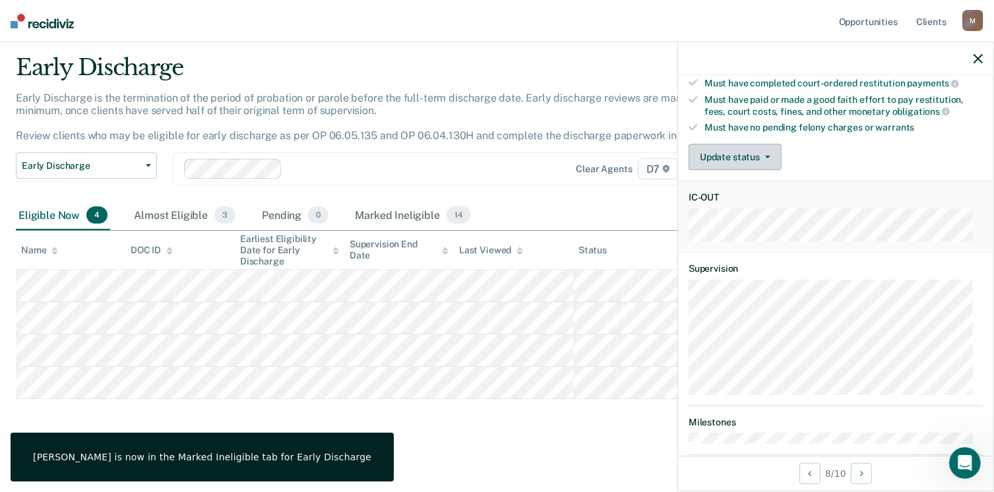
click at [743, 153] on button "Update status" at bounding box center [734, 157] width 93 height 26
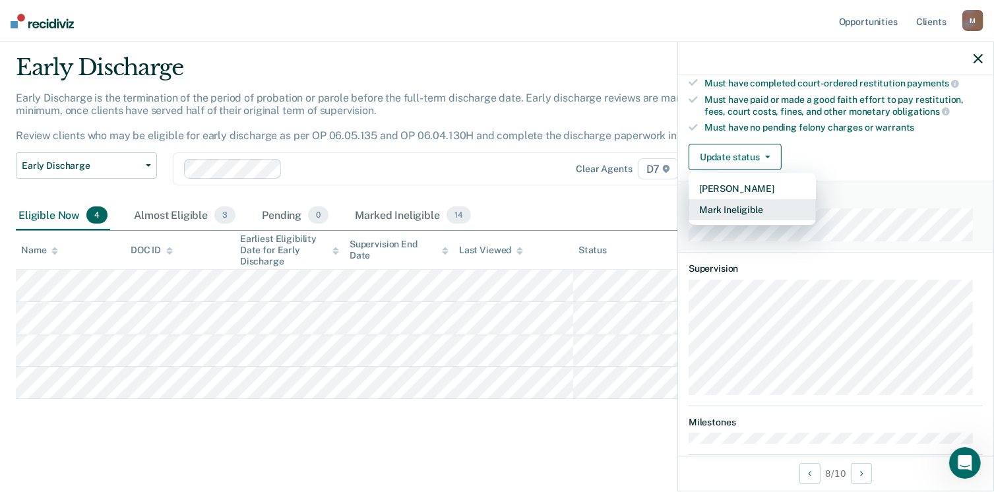
click at [764, 209] on button "Mark Ineligible" at bounding box center [751, 209] width 127 height 21
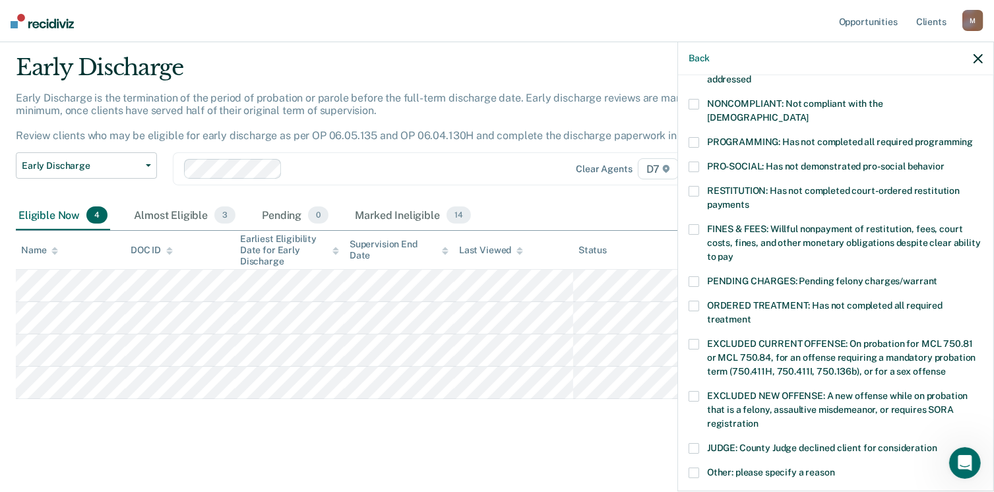
click at [694, 224] on span at bounding box center [693, 229] width 11 height 11
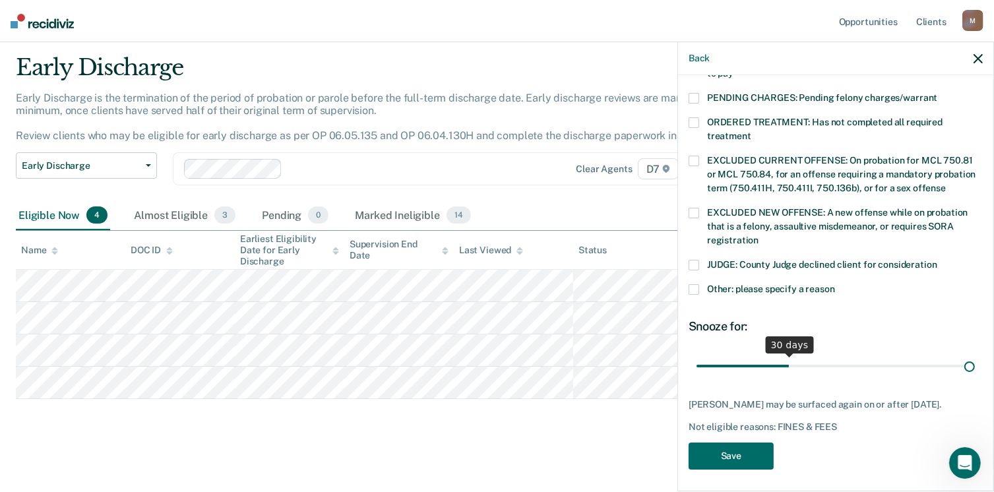
scroll to position [427, 0]
drag, startPoint x: 783, startPoint y: 351, endPoint x: 966, endPoint y: 345, distance: 182.8
type input "90"
click at [965, 355] on input "range" at bounding box center [835, 366] width 278 height 23
click at [733, 460] on button "Save" at bounding box center [730, 455] width 85 height 27
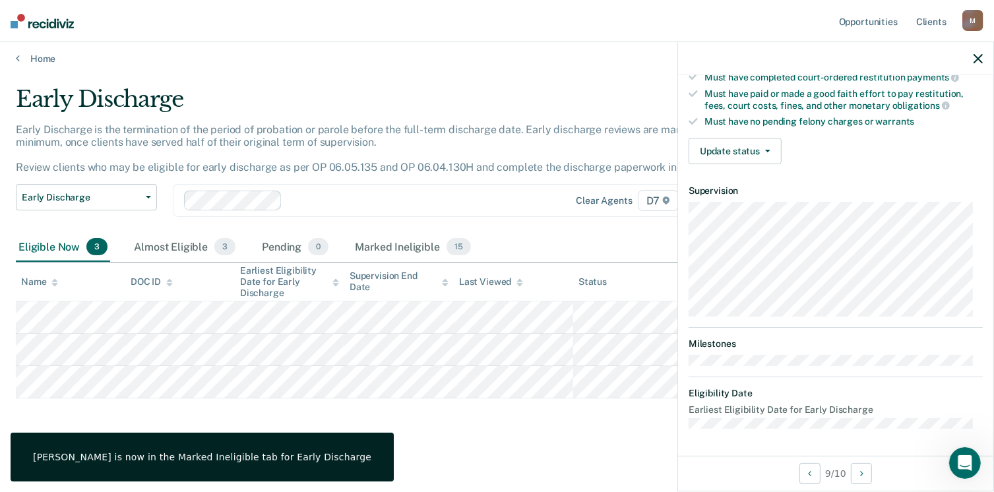
scroll to position [257, 0]
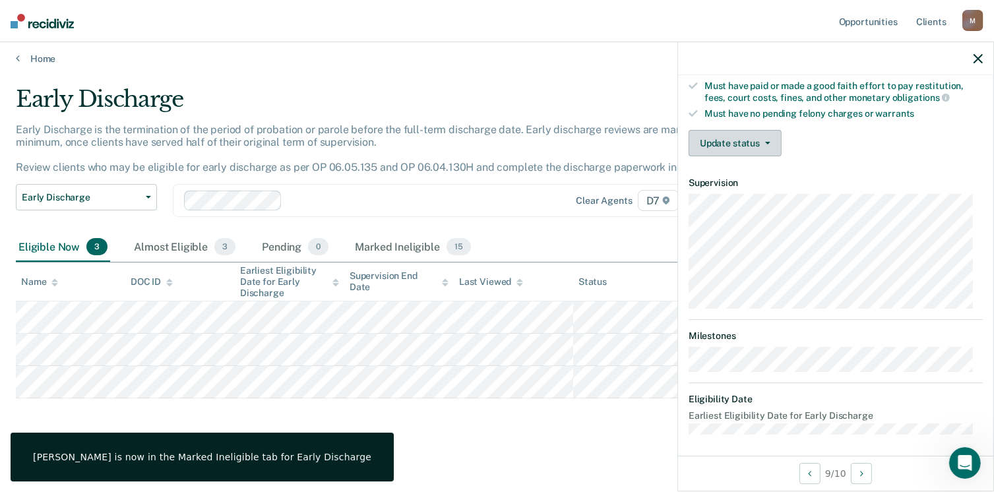
click at [766, 148] on button "Update status" at bounding box center [734, 143] width 93 height 26
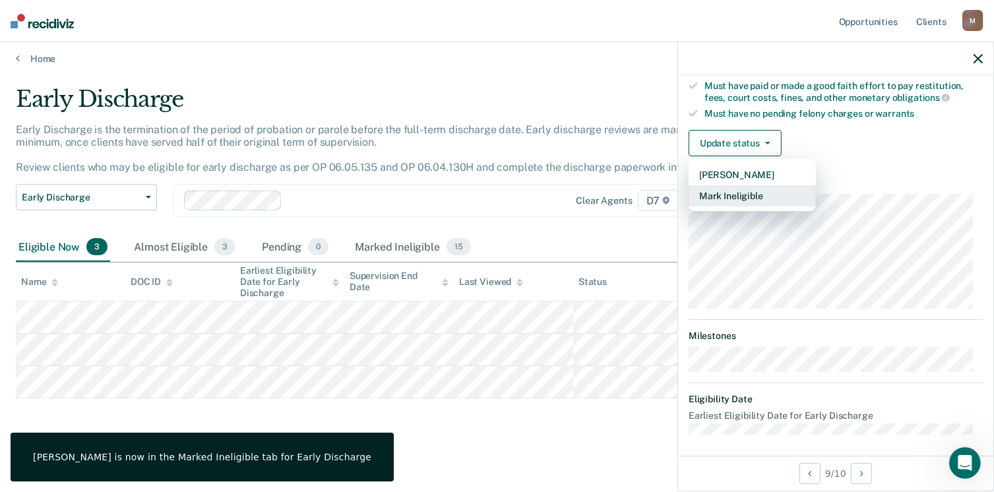
click at [764, 195] on button "Mark Ineligible" at bounding box center [751, 195] width 127 height 21
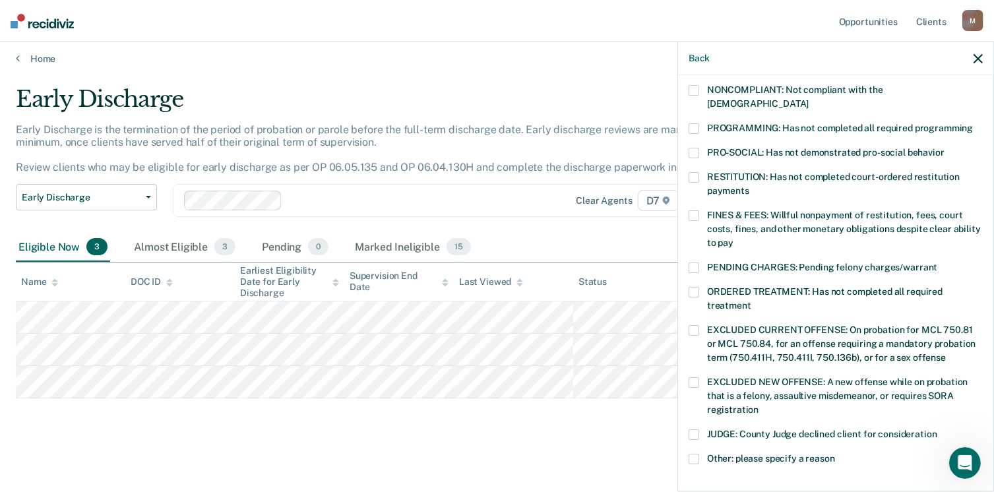
click at [696, 287] on span at bounding box center [693, 292] width 11 height 11
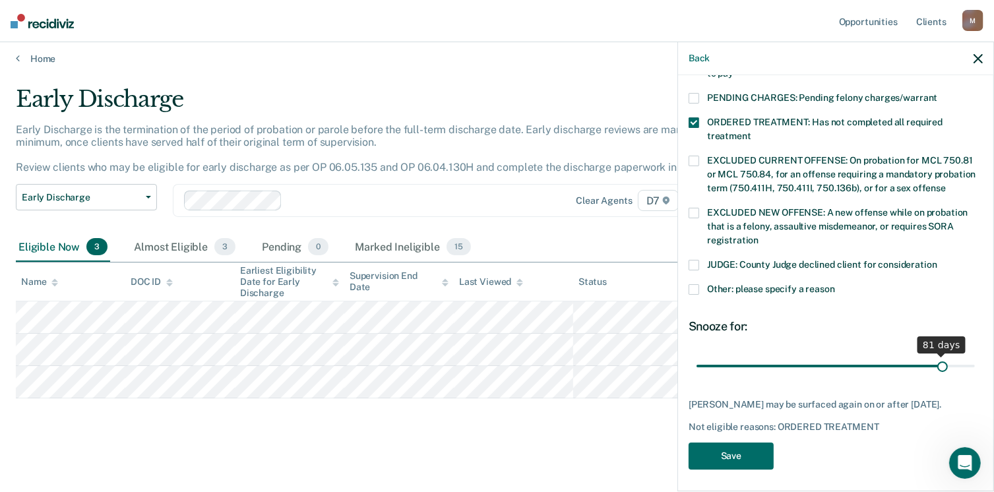
scroll to position [427, 0]
drag, startPoint x: 783, startPoint y: 349, endPoint x: 941, endPoint y: 346, distance: 157.6
type input "83"
click at [938, 355] on input "range" at bounding box center [835, 366] width 278 height 23
click at [725, 456] on button "Save" at bounding box center [730, 455] width 85 height 27
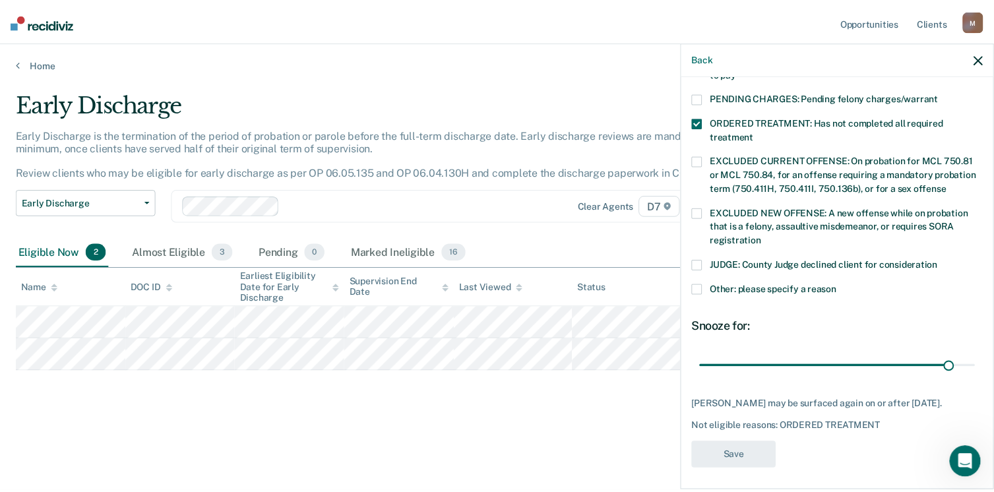
scroll to position [355, 0]
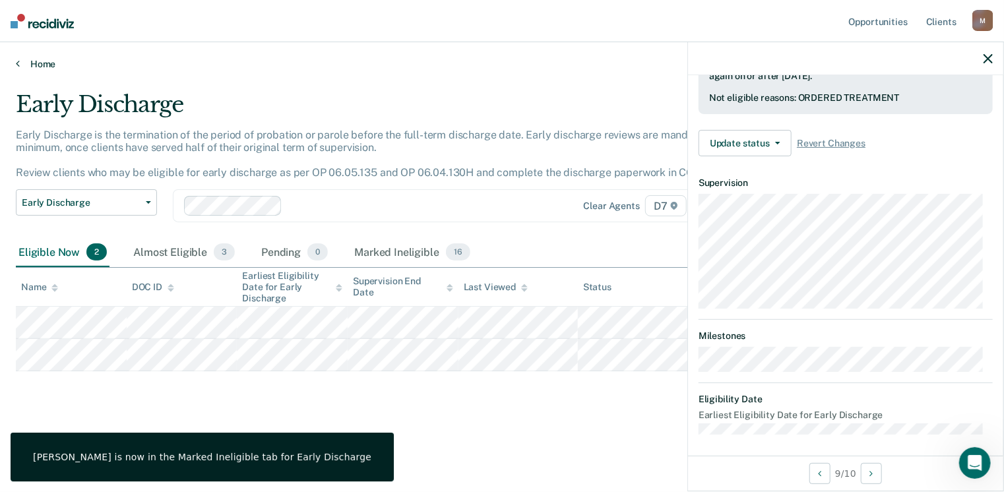
click at [26, 59] on link "Home" at bounding box center [502, 64] width 972 height 12
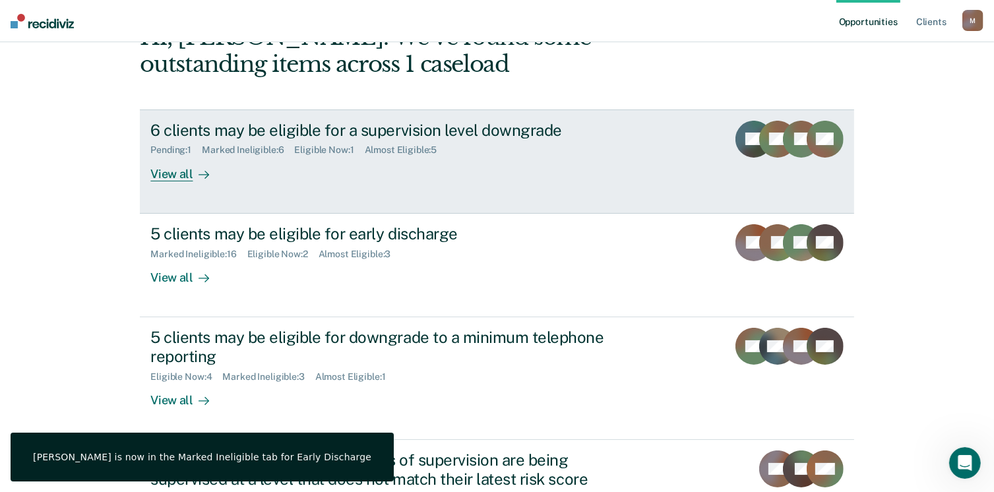
scroll to position [132, 0]
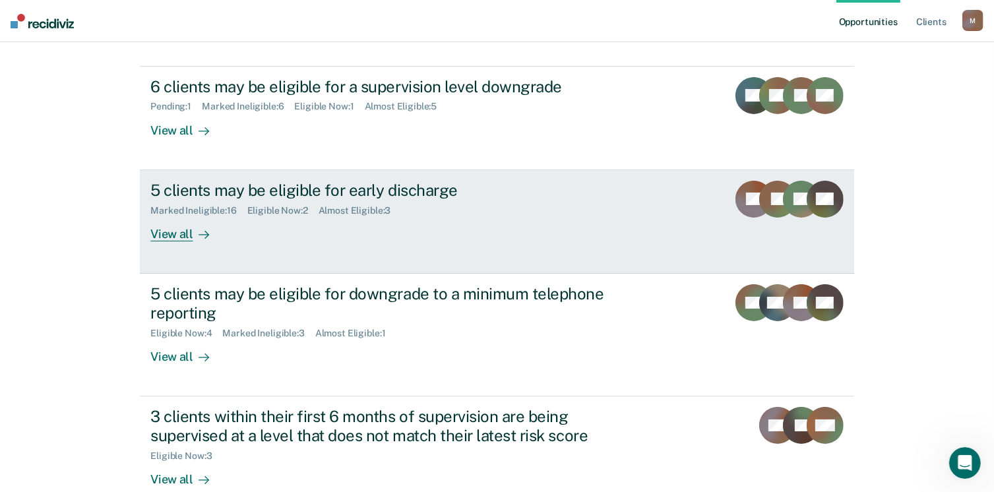
click at [298, 249] on link "5 clients may be eligible for early discharge Marked Ineligible : 16 Eligible N…" at bounding box center [497, 222] width 714 height 104
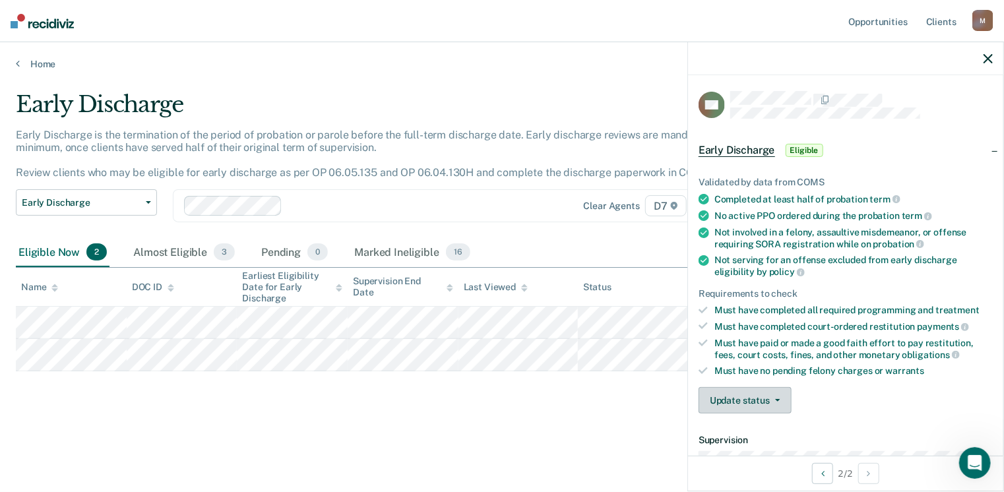
click at [757, 393] on button "Update status" at bounding box center [744, 400] width 93 height 26
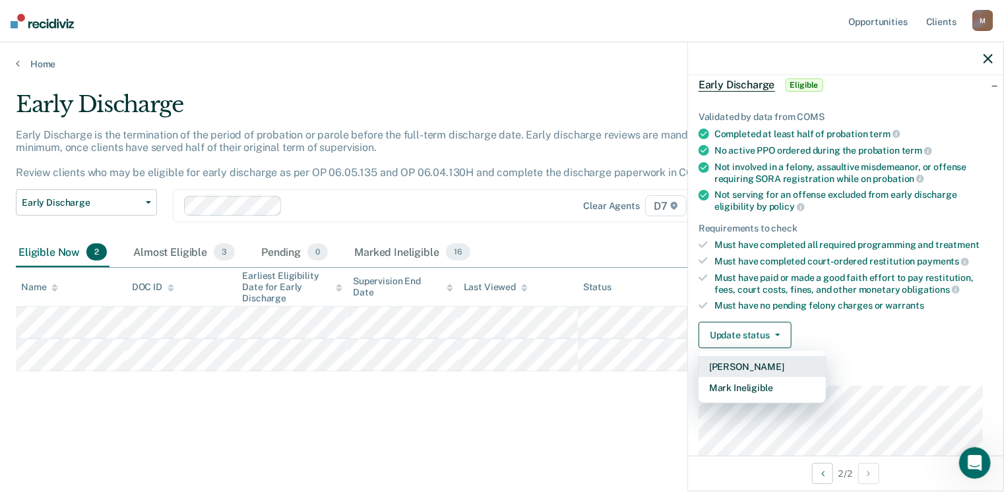
scroll to position [66, 0]
click at [749, 384] on button "Mark Ineligible" at bounding box center [761, 387] width 127 height 21
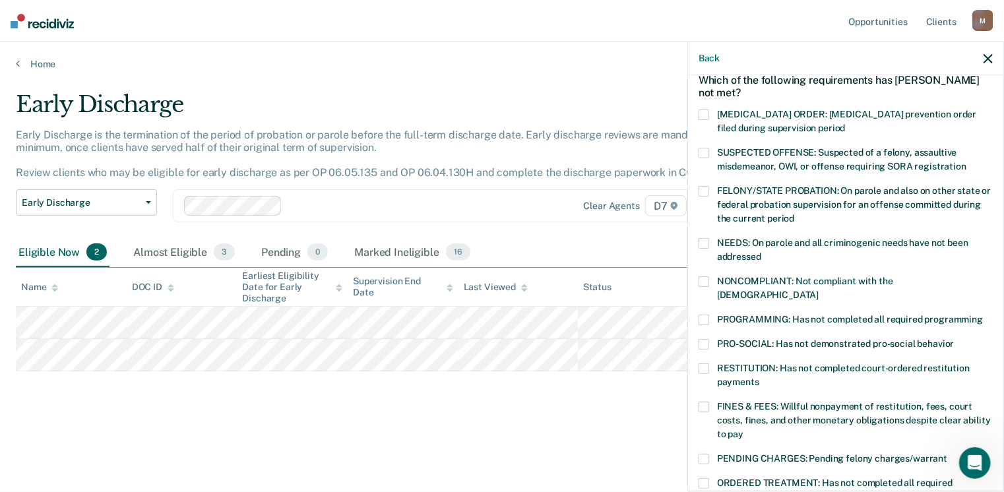
click at [704, 363] on span at bounding box center [703, 368] width 11 height 11
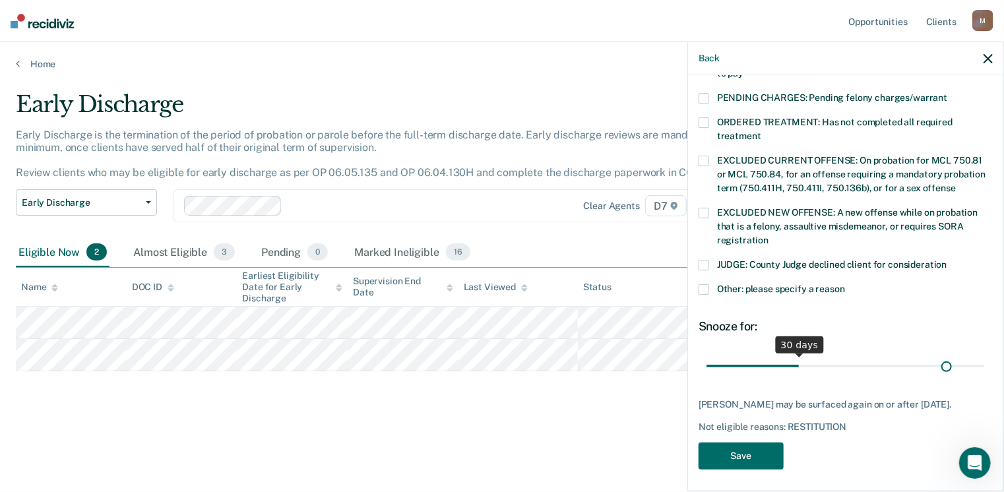
scroll to position [427, 0]
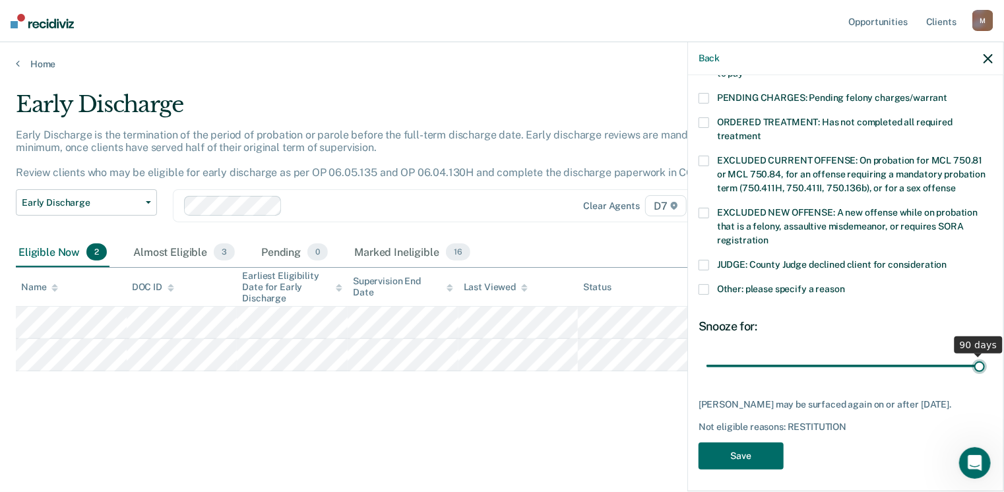
drag, startPoint x: 795, startPoint y: 351, endPoint x: 979, endPoint y: 358, distance: 184.1
type input "90"
click at [979, 358] on input "range" at bounding box center [845, 366] width 278 height 23
click at [738, 454] on button "Save" at bounding box center [740, 455] width 85 height 27
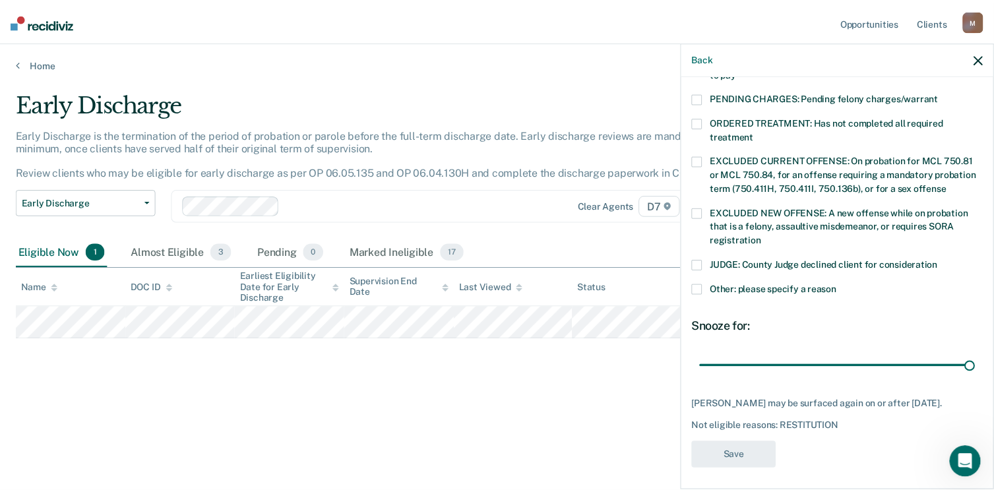
scroll to position [341, 0]
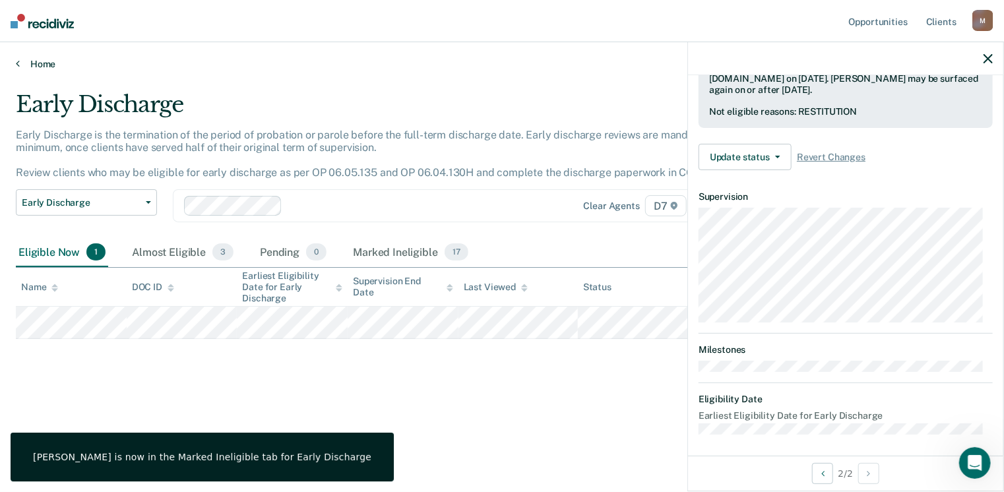
click at [18, 60] on icon at bounding box center [18, 63] width 4 height 11
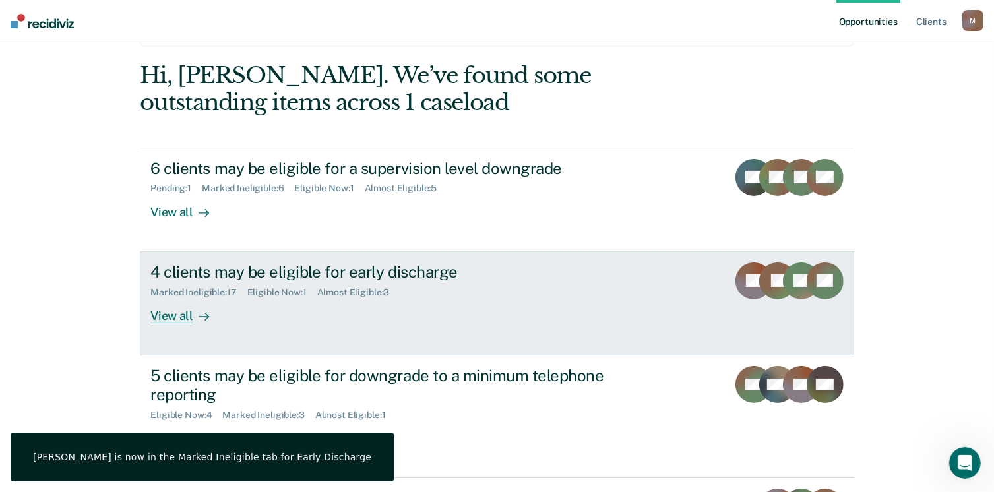
scroll to position [132, 0]
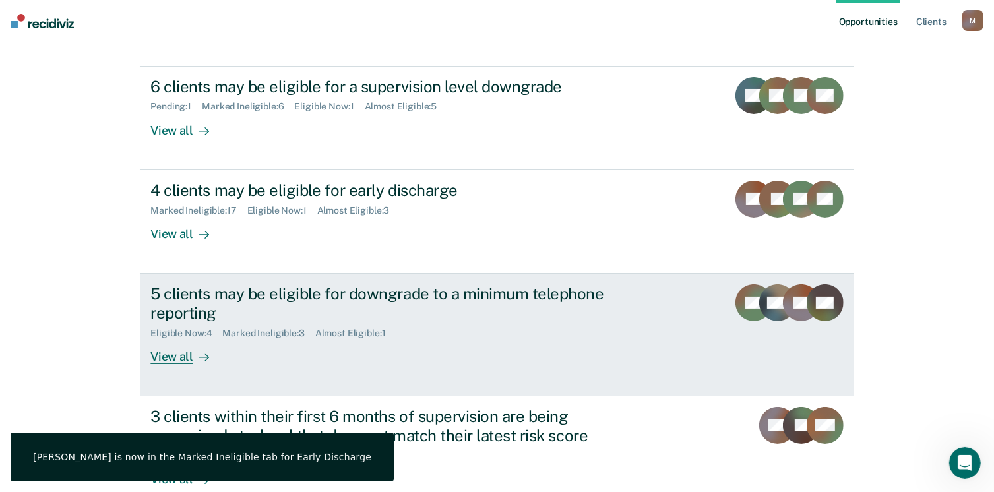
click at [372, 361] on div "5 clients may be eligible for downgrade to a minimum telephone reporting Eligib…" at bounding box center [397, 324] width 495 height 80
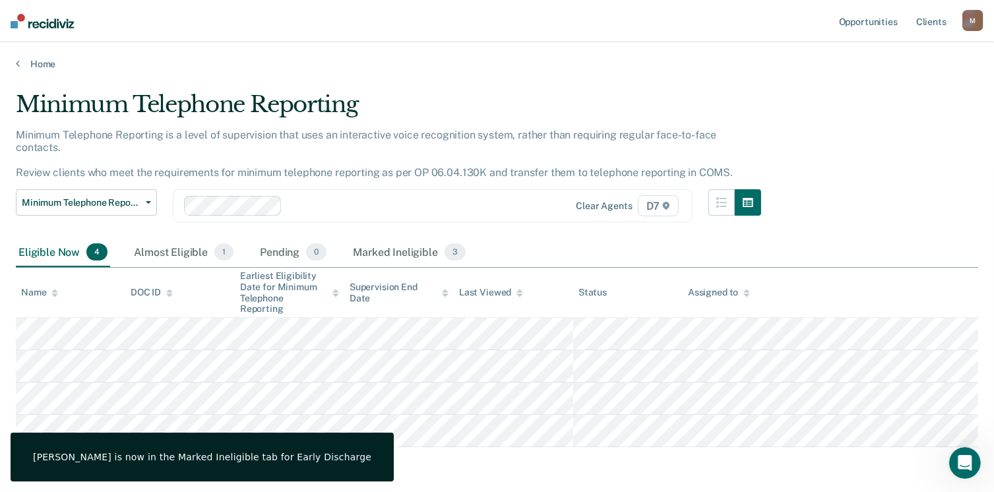
scroll to position [36, 0]
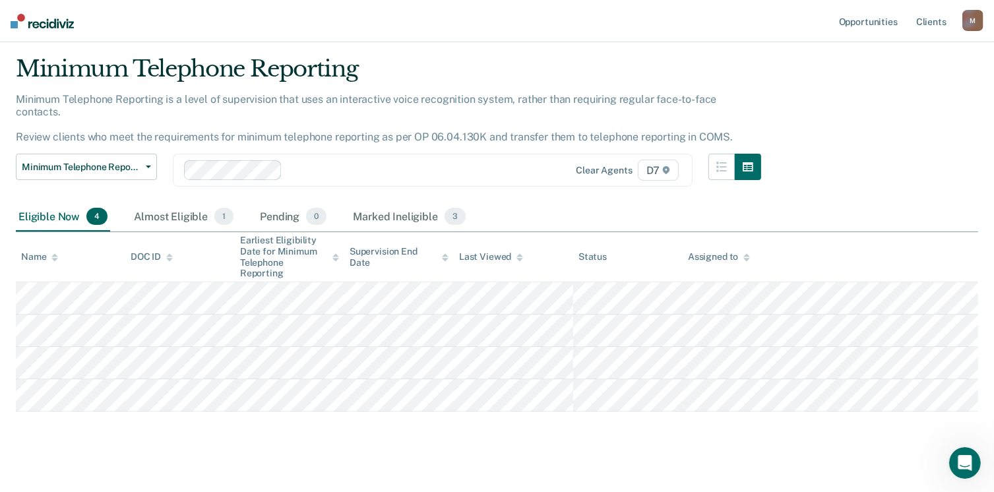
click at [29, 26] on img at bounding box center [42, 21] width 63 height 15
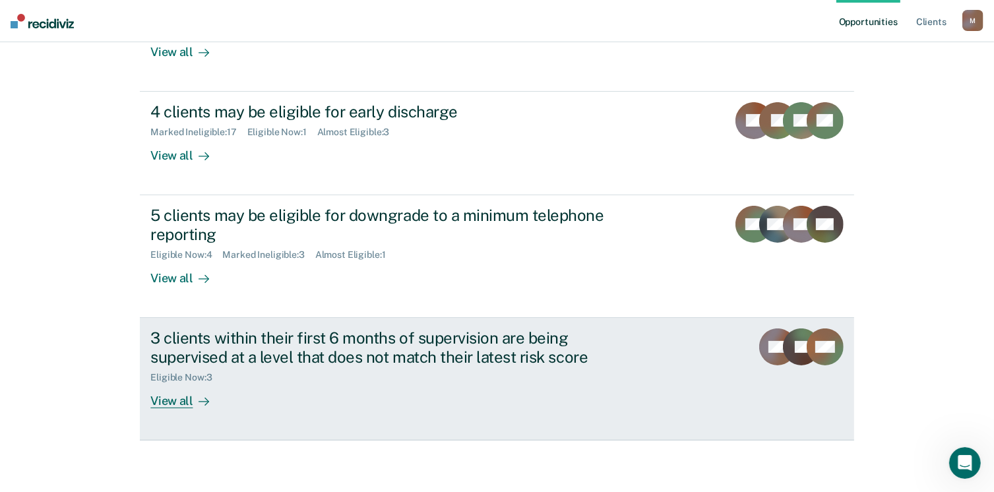
click at [305, 388] on div "3 clients within their first 6 months of supervision are being supervised at a …" at bounding box center [397, 368] width 495 height 80
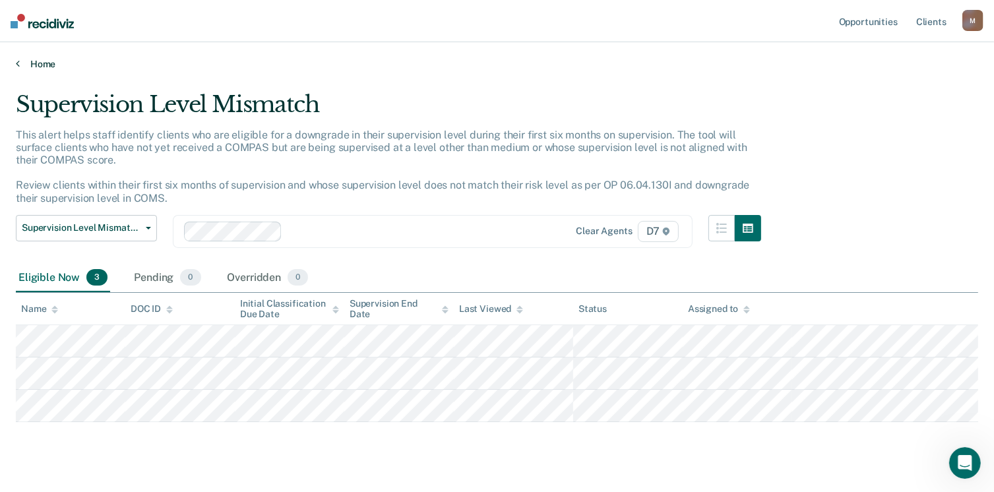
click at [37, 61] on link "Home" at bounding box center [497, 64] width 962 height 12
